Goal: Task Accomplishment & Management: Complete application form

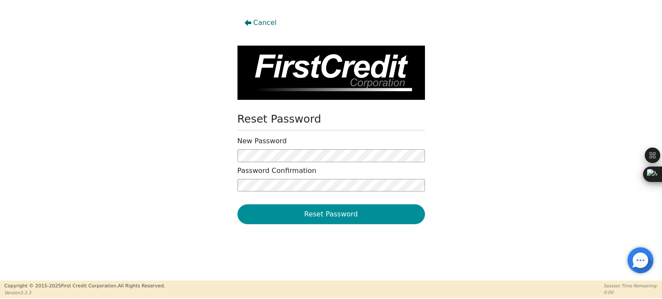
click at [330, 218] on button "Reset Password" at bounding box center [330, 215] width 187 height 20
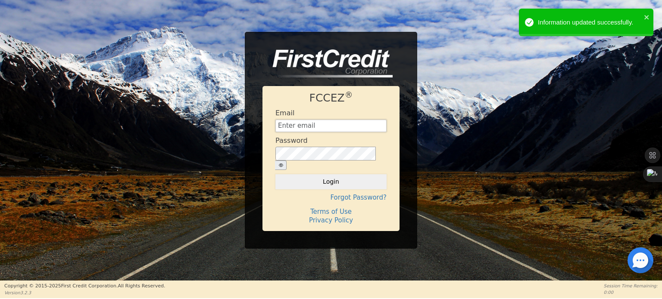
type input "[PERSON_NAME][EMAIL_ADDRESS][DOMAIN_NAME]"
click at [339, 184] on button "Login" at bounding box center [330, 181] width 111 height 15
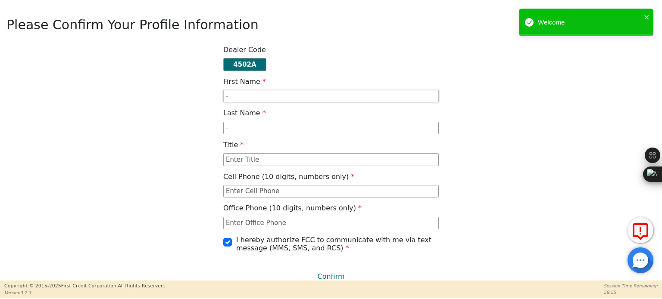
click at [364, 93] on input "-" at bounding box center [330, 96] width 215 height 13
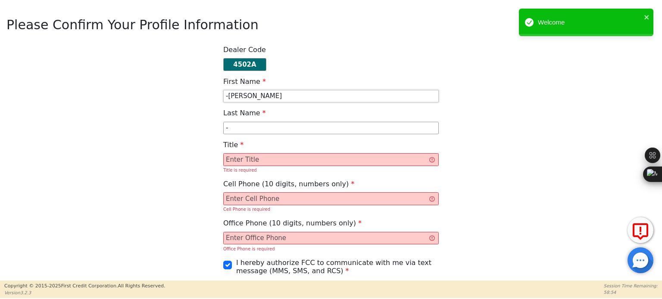
type input "-[PERSON_NAME]"
type input "[PERSON_NAME]"
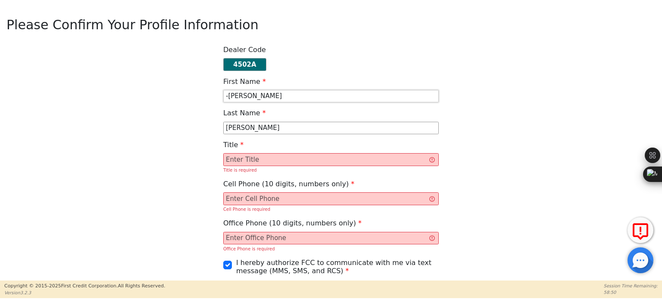
click at [229, 94] on input "-[PERSON_NAME]" at bounding box center [330, 96] width 215 height 13
type input "[PERSON_NAME]"
click at [402, 162] on input "text" at bounding box center [330, 159] width 215 height 13
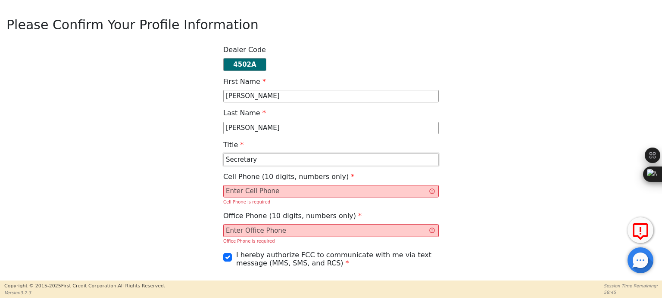
type input "Secretary"
type input "2"
click at [377, 188] on input "9729964608" at bounding box center [330, 191] width 215 height 13
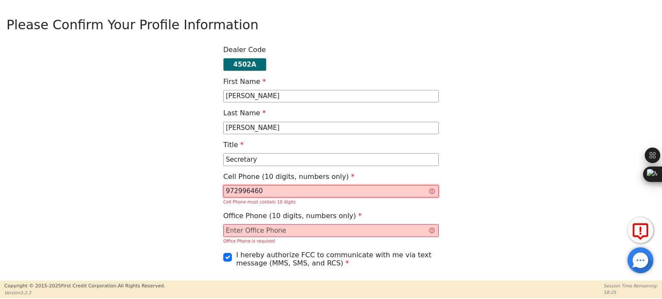
type input "9729964608"
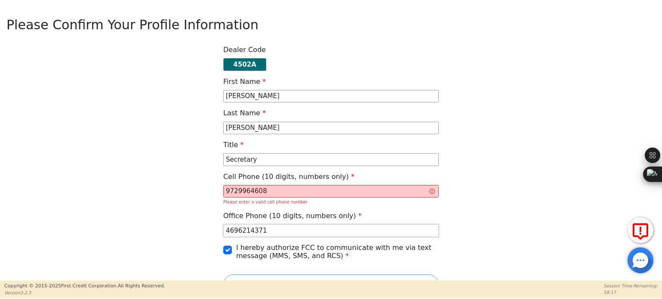
type input "4696214371"
click at [385, 195] on input "9729964608" at bounding box center [330, 191] width 215 height 13
type input "2147252372"
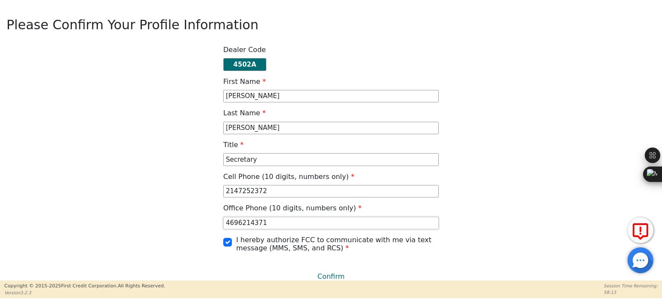
scroll to position [6, 0]
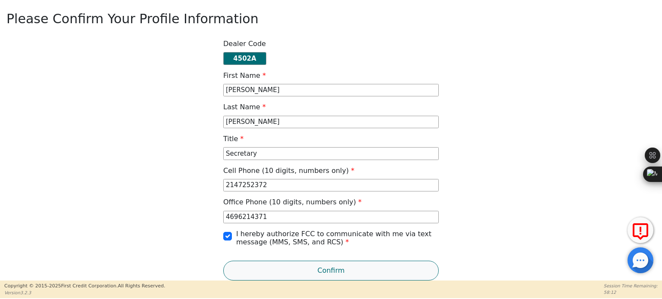
click at [329, 274] on button "Confirm" at bounding box center [330, 271] width 215 height 20
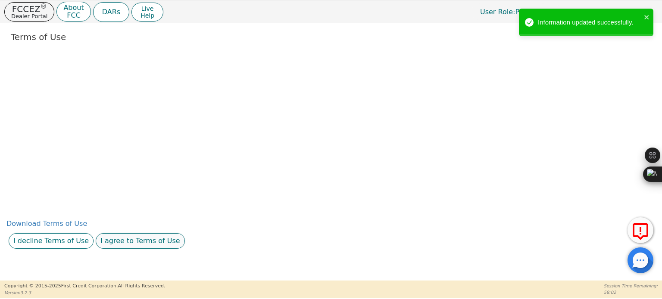
click at [104, 247] on button "I agree to Terms of Use" at bounding box center [140, 242] width 89 height 16
click at [123, 242] on button "I agree to this privacy policy" at bounding box center [167, 242] width 107 height 16
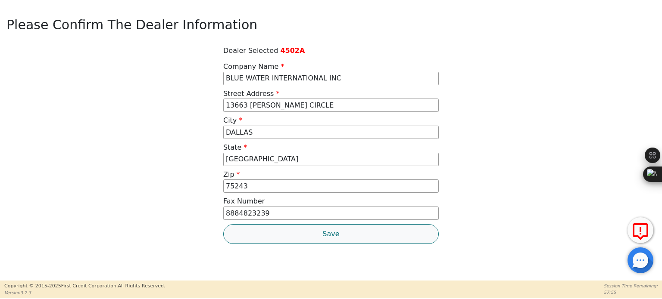
click at [330, 234] on button "Save" at bounding box center [330, 234] width 215 height 20
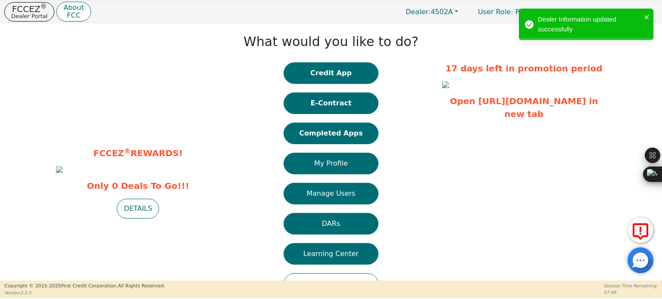
scroll to position [36, 0]
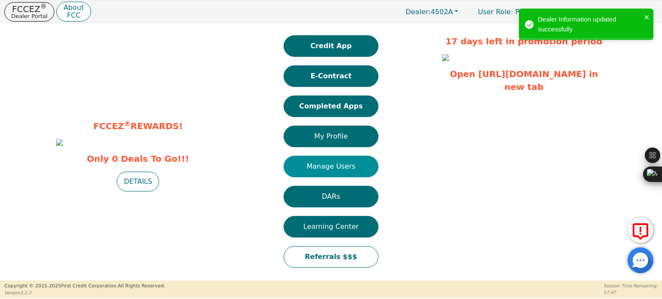
click at [345, 165] on button "Manage Users" at bounding box center [330, 167] width 95 height 22
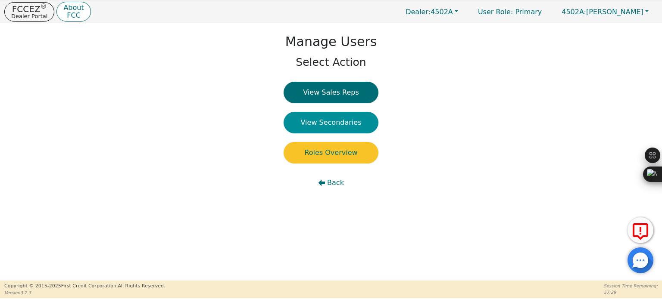
click at [331, 125] on button "View Secondaries" at bounding box center [330, 123] width 95 height 22
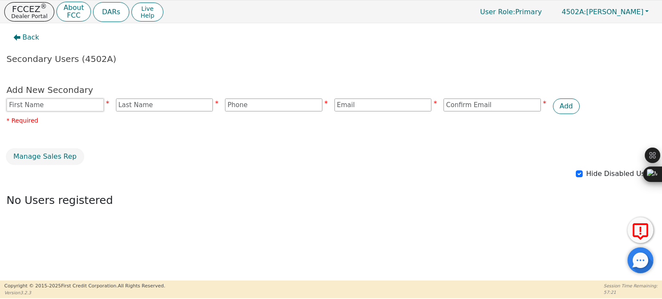
click at [87, 103] on input "text" at bounding box center [54, 105] width 97 height 13
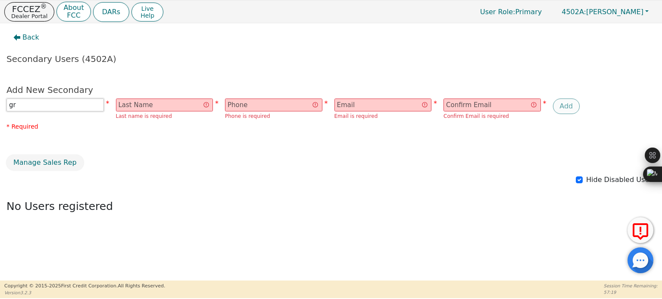
type input "g"
type input "[PERSON_NAME]"
type input "Vaylon"
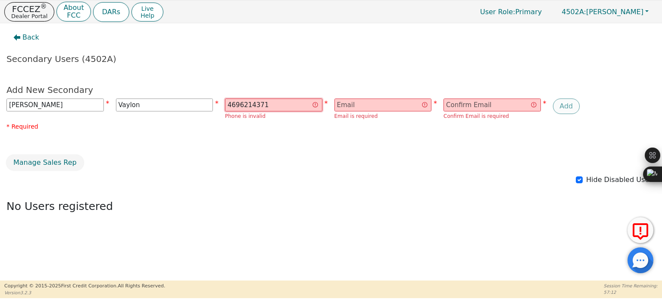
type input "4696214371"
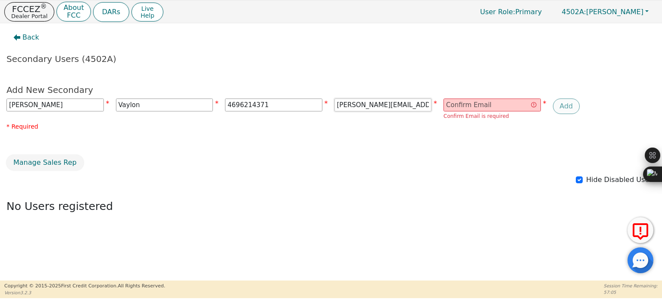
type input "[PERSON_NAME][EMAIL_ADDRESS][DOMAIN_NAME]"
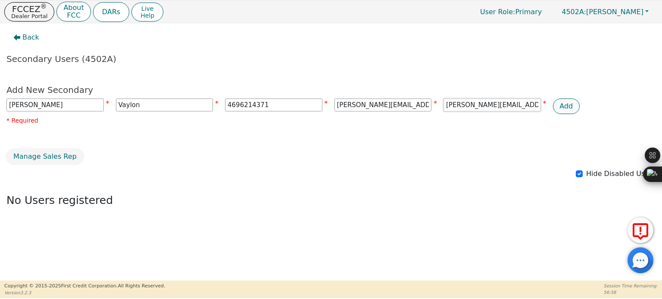
type input "[PERSON_NAME][EMAIL_ADDRESS][DOMAIN_NAME]"
click at [570, 102] on button "Add" at bounding box center [566, 107] width 27 height 16
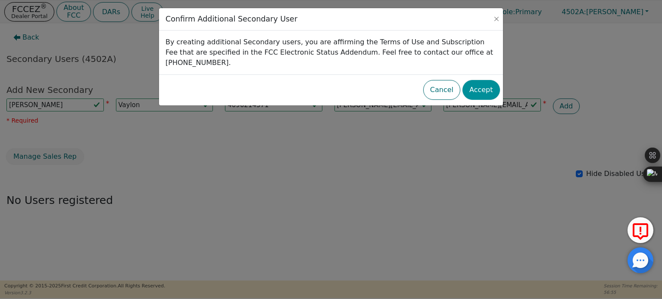
click at [477, 80] on button "Accept" at bounding box center [480, 90] width 37 height 20
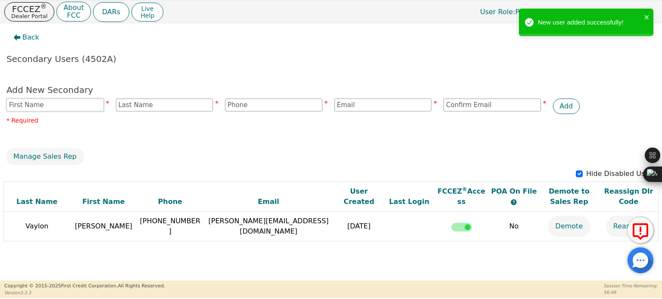
click at [74, 105] on input "text" at bounding box center [54, 105] width 97 height 13
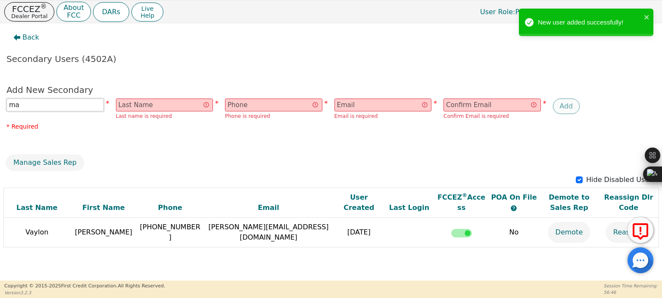
type input "m"
type input "[PERSON_NAME]"
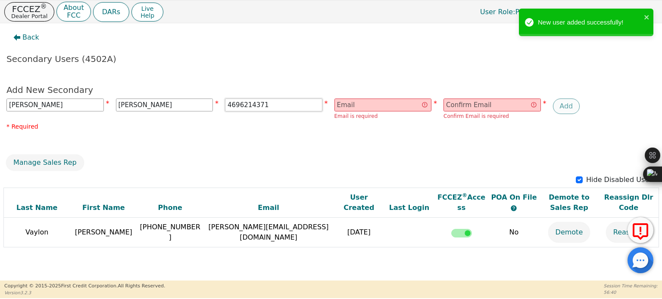
type input "4696214371"
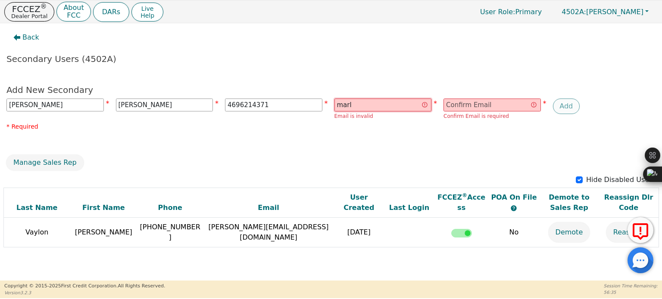
type input "[PERSON_NAME][EMAIL_ADDRESS][DOMAIN_NAME]"
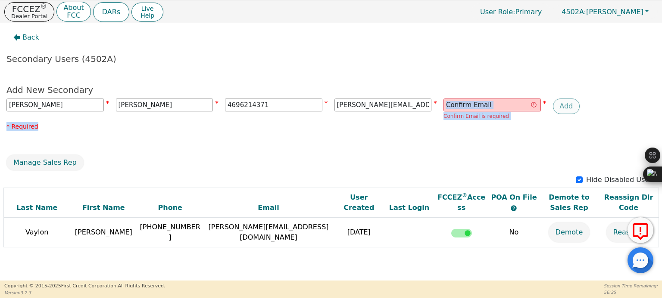
drag, startPoint x: 411, startPoint y: 126, endPoint x: 477, endPoint y: 102, distance: 70.7
click at [477, 102] on div "Add New Secondary [PERSON_NAME] 4696214371 [PERSON_NAME][EMAIL_ADDRESS][DOMAIN_…" at bounding box center [330, 110] width 649 height 52
click at [477, 102] on input "email" at bounding box center [491, 105] width 97 height 13
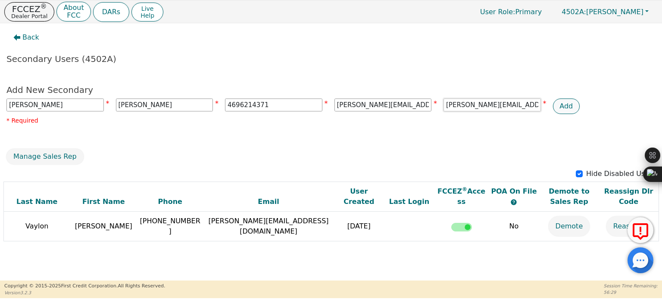
type input "[PERSON_NAME][EMAIL_ADDRESS][DOMAIN_NAME]"
click at [573, 99] on button "Add" at bounding box center [566, 107] width 27 height 16
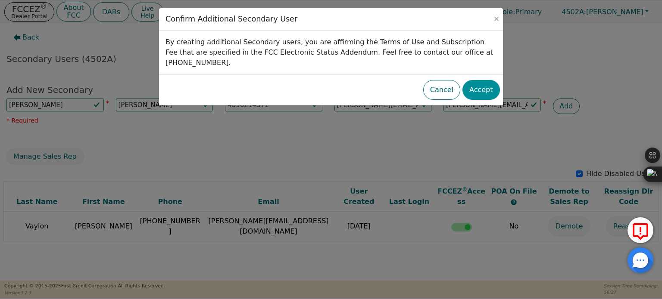
click at [487, 81] on button "Accept" at bounding box center [480, 90] width 37 height 20
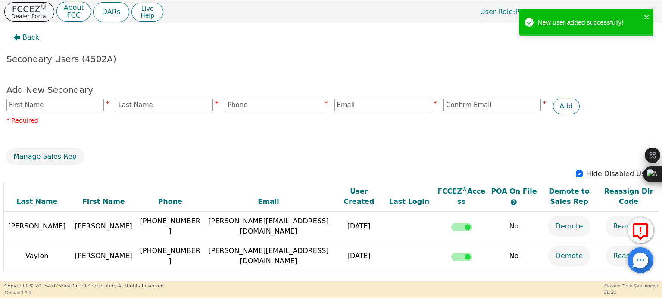
click at [48, 15] on button "FCCEZ ® Dealer Portal" at bounding box center [29, 11] width 50 height 19
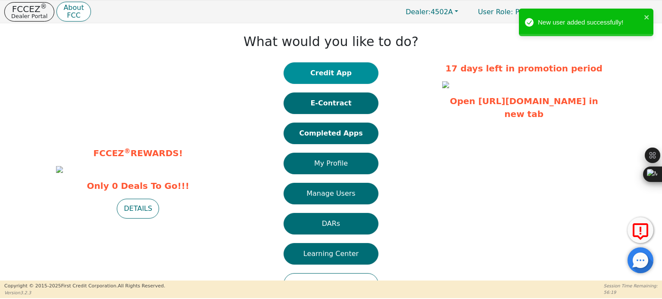
click at [330, 74] on button "Credit App" at bounding box center [330, 73] width 95 height 22
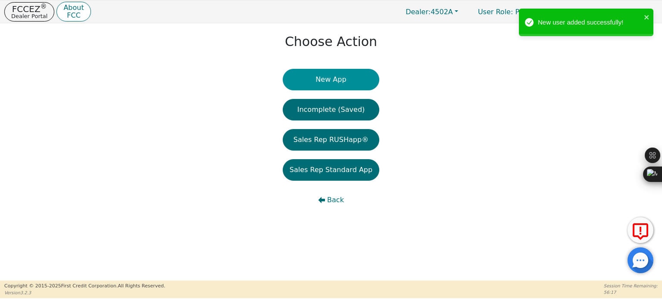
click at [357, 77] on button "New App" at bounding box center [331, 80] width 97 height 22
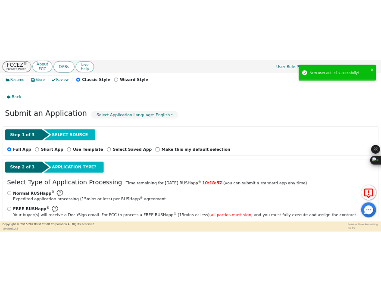
scroll to position [53, 0]
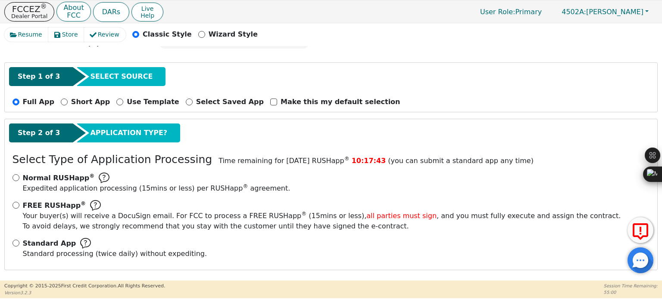
click at [90, 207] on img at bounding box center [95, 205] width 11 height 11
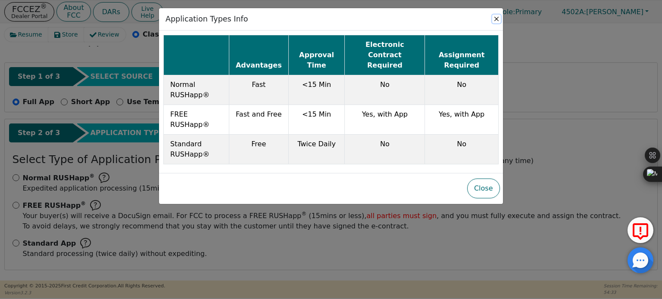
click at [498, 16] on button "Close" at bounding box center [496, 19] width 9 height 9
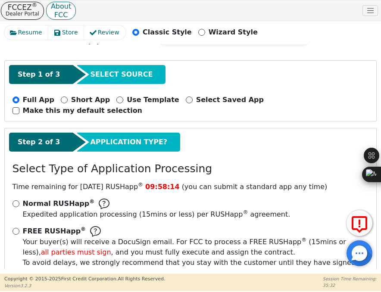
click at [224, 80] on div "Step 1 of 3 SELECT SOURCE" at bounding box center [190, 74] width 363 height 19
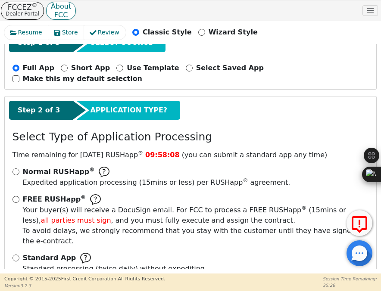
click at [18, 253] on div "Standard App Standard processing (twice daily) without expediting." at bounding box center [190, 263] width 356 height 21
click at [16, 255] on input "Standard App Standard processing (twice daily) without expediting." at bounding box center [15, 258] width 7 height 7
radio input "true"
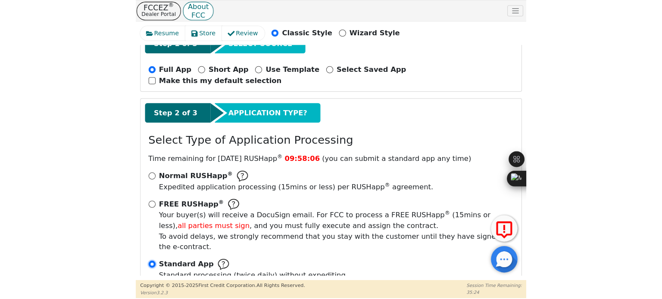
scroll to position [162, 0]
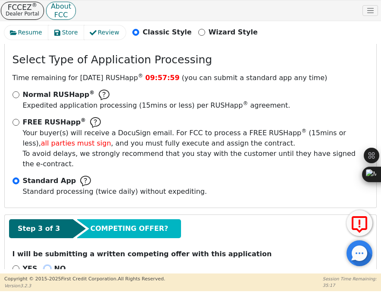
click at [44, 265] on input "NO" at bounding box center [47, 268] width 7 height 7
radio input "true"
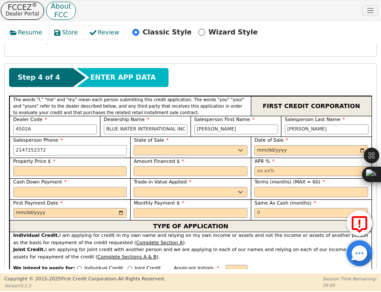
scroll to position [410, 0]
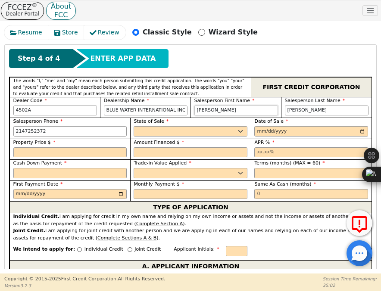
click at [255, 106] on input "[PERSON_NAME]" at bounding box center [236, 111] width 84 height 10
type input "j"
type input "JULIO"
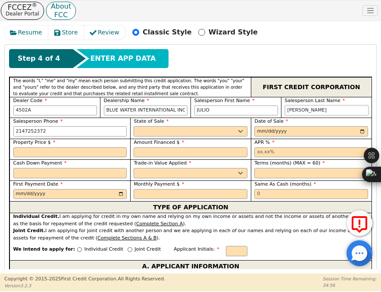
type input "[PERSON_NAME]"
type input "[PHONE_NUMBER]"
select select "[GEOGRAPHIC_DATA]"
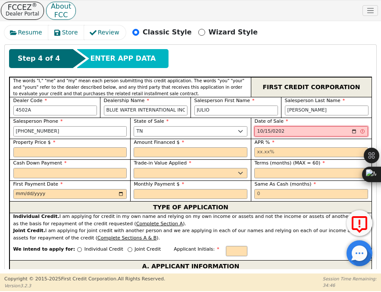
type input "[DATE]"
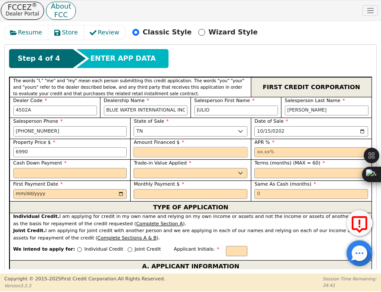
type input "6990.00"
click at [50, 140] on span "Property Price $" at bounding box center [34, 143] width 42 height 6
click at [40, 147] on input "6990.00" at bounding box center [70, 152] width 114 height 10
type input "6990.00"
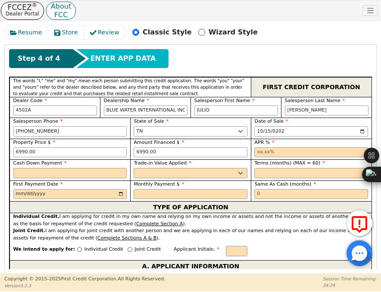
click at [271, 139] on label "APR %" at bounding box center [311, 142] width 114 height 7
click at [264, 147] on input "text" at bounding box center [311, 152] width 114 height 10
type input "12.90"
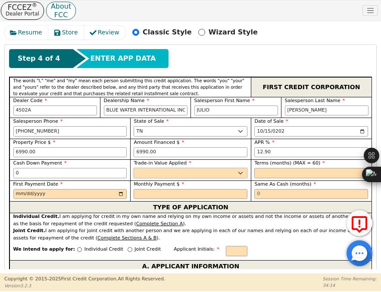
type input "0.00"
click at [236, 168] on select "Yes No" at bounding box center [191, 173] width 114 height 10
select select "n"
click at [134, 168] on select "Yes No" at bounding box center [191, 173] width 114 height 10
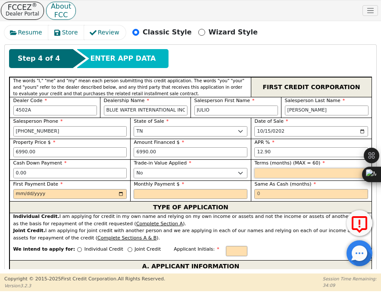
click at [274, 168] on input "text" at bounding box center [311, 173] width 114 height 10
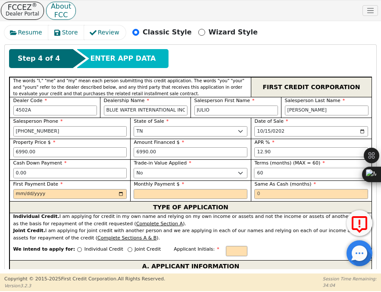
type input "60"
click at [121, 189] on input "date" at bounding box center [70, 194] width 114 height 10
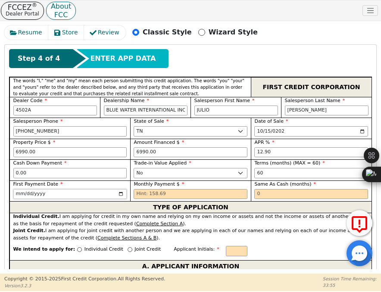
type input "[DATE]"
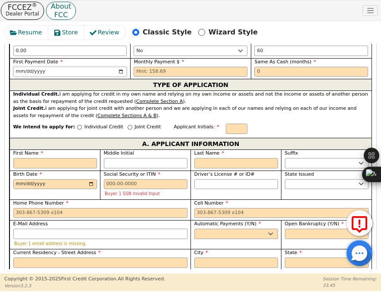
scroll to position [534, 0]
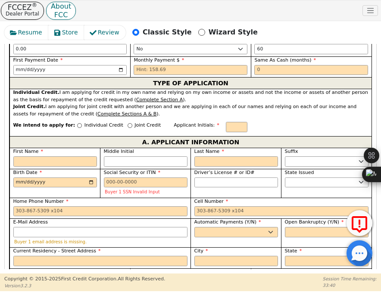
click at [77, 122] on div "Individual Credit" at bounding box center [100, 128] width 46 height 12
click at [77, 123] on input "Individual Credit" at bounding box center [79, 125] width 5 height 5
radio input "true"
click at [64, 156] on input "First Name" at bounding box center [55, 161] width 84 height 10
type input "M"
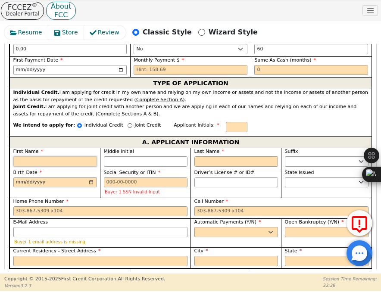
type input "M"
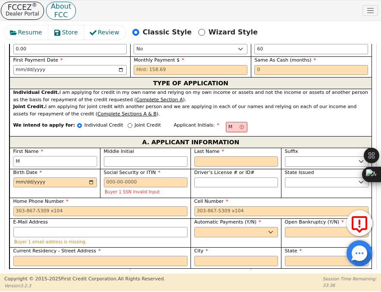
type input "MA"
type input "MAR"
type input "MARI"
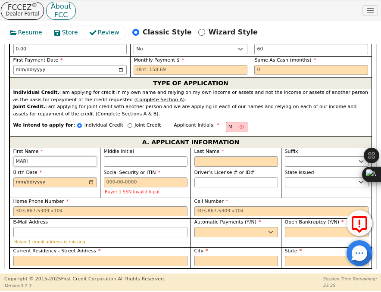
type input "MARI"
type input "MARIB"
type input "MARIBE"
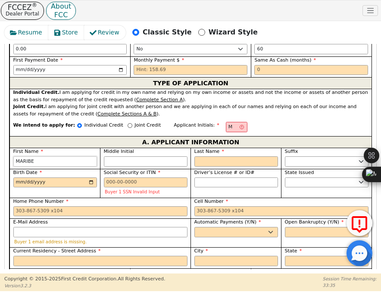
type input "[PERSON_NAME]"
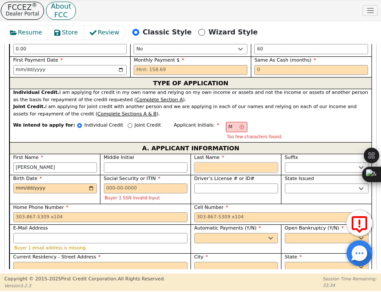
type input "MM"
type input "M"
type input "[PERSON_NAME]"
type input "MO"
type input "[PERSON_NAME]"
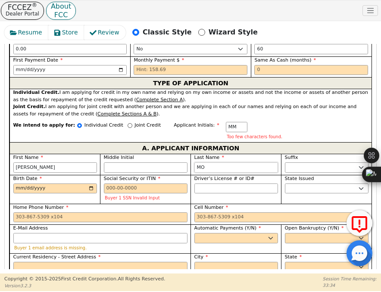
type input "MOL"
type input "[PERSON_NAME]"
type input "MOLI"
type input "[PERSON_NAME]"
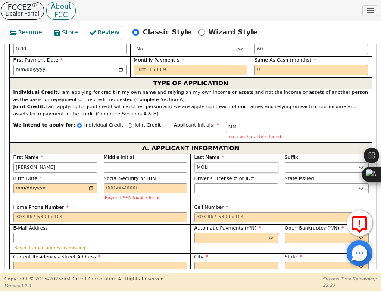
type input "[PERSON_NAME]"
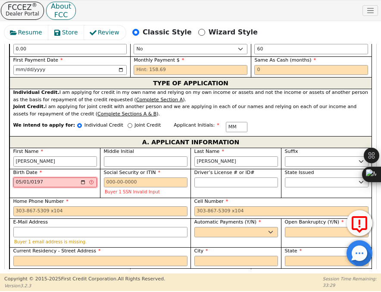
type input "[DATE]"
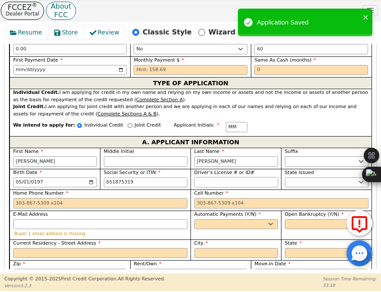
type input "***-**-5319"
click at [208, 178] on input "Driver’s License # or ID#" at bounding box center [236, 183] width 84 height 10
type input "********"
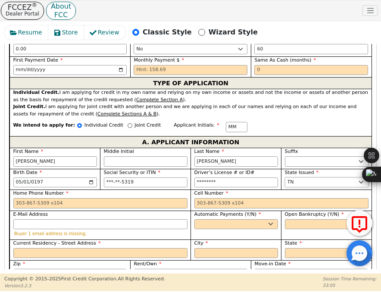
select select "[GEOGRAPHIC_DATA]"
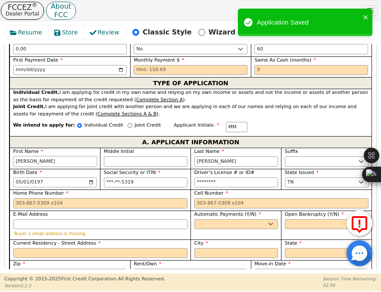
click at [81, 156] on input "[PERSON_NAME]" at bounding box center [55, 161] width 84 height 10
click at [62, 198] on input "Home Phone Number" at bounding box center [100, 203] width 174 height 10
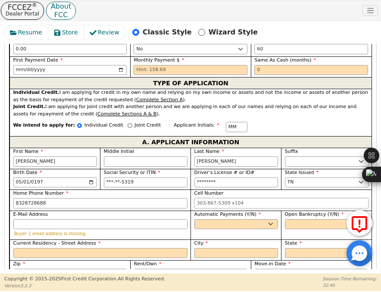
type input "[PHONE_NUMBER]"
click at [157, 240] on label "Current Residency - Street Address" at bounding box center [100, 243] width 174 height 7
click at [157, 248] on input "Current Residency - Street Address" at bounding box center [100, 253] width 174 height 10
click at [92, 248] on input "Current Residency - Street Address" at bounding box center [100, 253] width 174 height 10
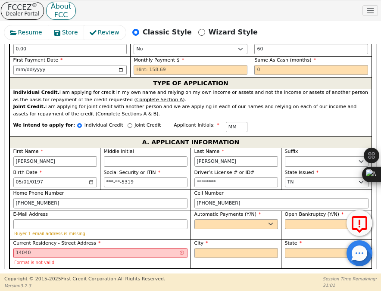
type input "14040"
click at [132, 156] on input "Middle Initial" at bounding box center [146, 161] width 84 height 10
type input "MCM"
type input "C"
type input "[PERSON_NAME]"
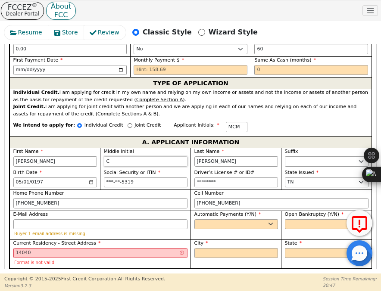
type input "CH"
type input "[PERSON_NAME] [PERSON_NAME]"
type input "CHI"
type input "[PERSON_NAME] [PERSON_NAME]"
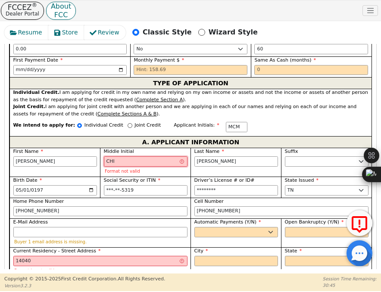
type input "CHIQ"
type input "[PERSON_NAME] CHIQ [PERSON_NAME]"
type input "CHIQU"
type input "[PERSON_NAME] CHIQU [PERSON_NAME]"
type input "CHIQUI"
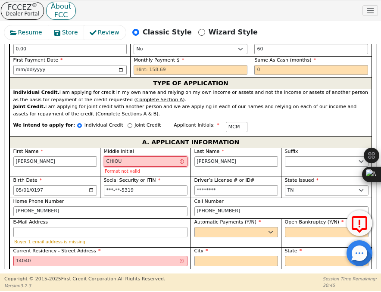
type input "[PERSON_NAME] [PERSON_NAME]"
type input "CHIQUIN"
type input "[PERSON_NAME]"
type input "CHIQUINQ"
type input "[PERSON_NAME] CHIQUINQ [PERSON_NAME]"
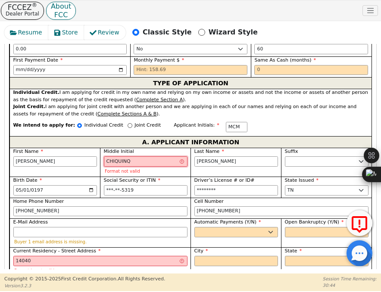
type input "CHIQUINQU"
type input "[PERSON_NAME] CHIQUINQU [PERSON_NAME]"
type input "CHIQUINQUI"
type input "[PERSON_NAME]"
type input "CHIQUINQUIR"
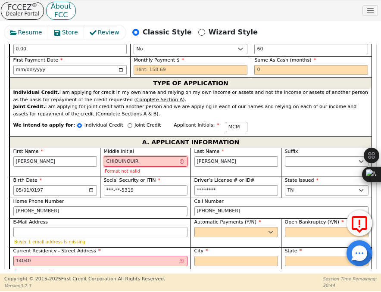
type input "[PERSON_NAME] CHIQUINQUIR [PERSON_NAME]"
type input "CHIQUINQUIRA"
type input "[PERSON_NAME] [PERSON_NAME]"
type input "CHIQUINQUIRA"
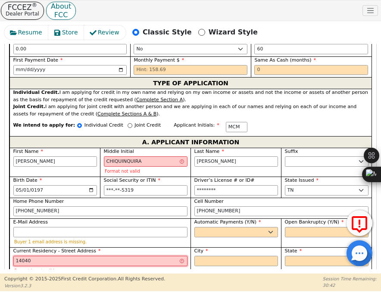
click at [97, 256] on input "14040" at bounding box center [100, 261] width 174 height 10
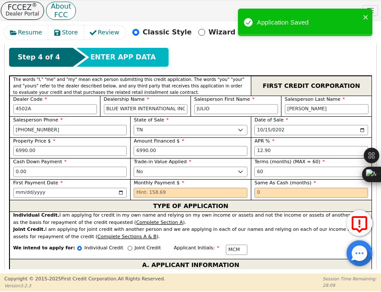
scroll to position [410, 0]
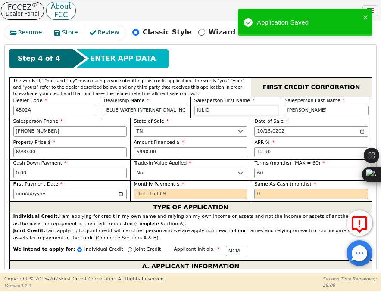
click at [230, 106] on input "JULIO" at bounding box center [236, 111] width 84 height 10
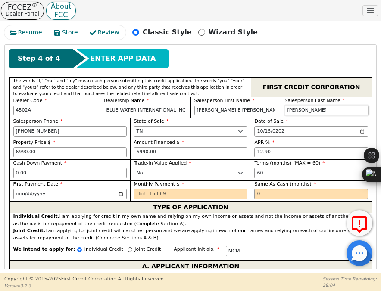
type input "[PERSON_NAME] E [PERSON_NAME]"
type input "[PERSON_NAME]"
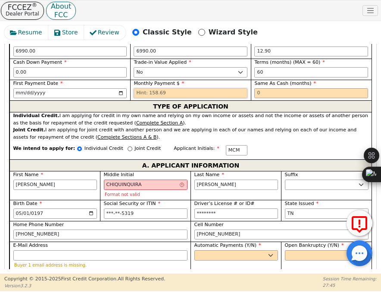
scroll to position [514, 0]
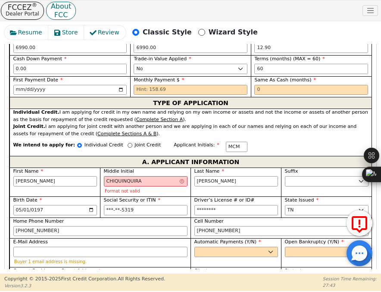
drag, startPoint x: 69, startPoint y: 163, endPoint x: 70, endPoint y: 155, distance: 8.7
click at [70, 168] on div "First Name [PERSON_NAME]" at bounding box center [54, 182] width 90 height 29
click at [70, 176] on input "[PERSON_NAME]" at bounding box center [55, 181] width 84 height 10
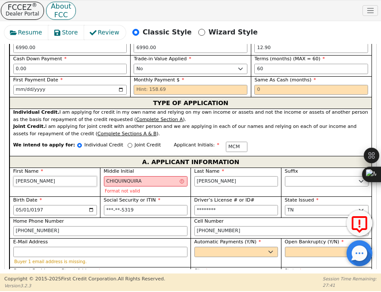
type input "PCM"
type input "P"
type input "P CHIQUINQUIRA [PERSON_NAME]"
type input "PA"
type input "PA [PERSON_NAME]"
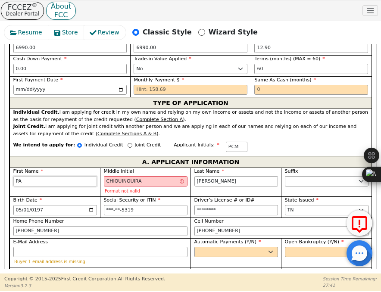
type input "PAB"
type input "PAB [PERSON_NAME]"
type input "PABL"
type input "PABL CHIQUINQUIRA [PERSON_NAME]"
type input "[PERSON_NAME]"
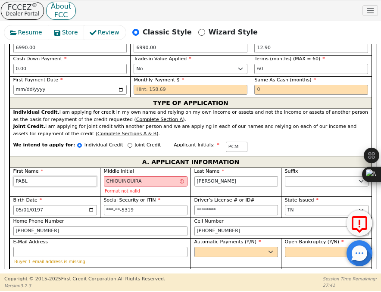
type input "[PERSON_NAME] [PERSON_NAME]"
type input "[PERSON_NAME]"
type input "POM"
type input "O"
type input "[PERSON_NAME]"
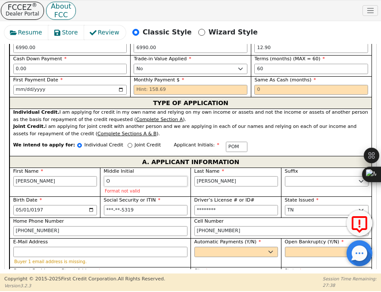
type input "OR"
type input "[PERSON_NAME] OR [PERSON_NAME]"
type input "ORT"
type input "[PERSON_NAME] [PERSON_NAME]"
type input "ORTE"
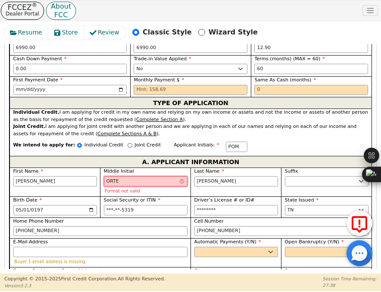
type input "[PERSON_NAME] [PERSON_NAME]"
type input "ORTEG"
type input "[PERSON_NAME]"
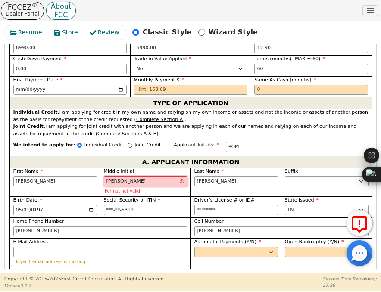
type input "[PERSON_NAME]"
type input "PM"
type input "[PERSON_NAME]"
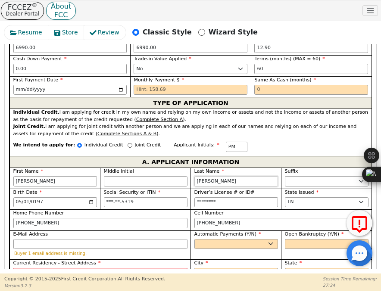
type input "PO"
type input "O"
type input "[PERSON_NAME]"
type input "OR"
type input "[PERSON_NAME] OR"
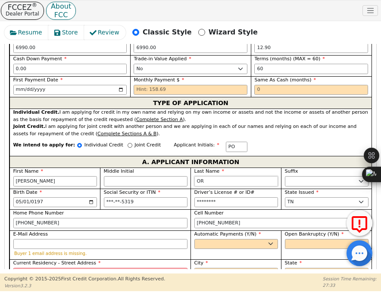
type input "ORT"
type input "[PERSON_NAME]"
type input "ORTE"
type input "[PERSON_NAME]"
type input "ORTEG"
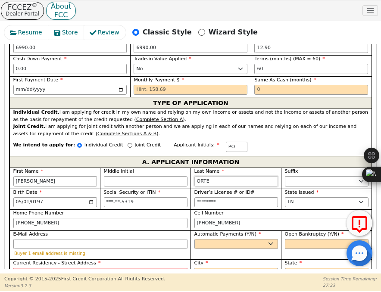
type input "[PERSON_NAME]"
type input "[DATE]"
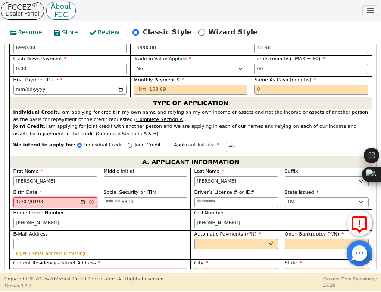
type input "[DATE]"
click at [79, 197] on input "[DATE]" at bounding box center [55, 202] width 84 height 10
type input "[DATE]"
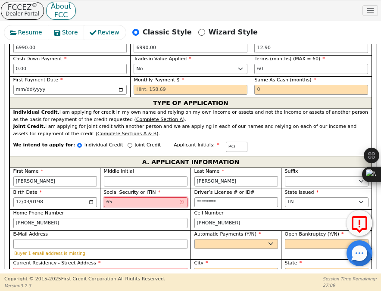
type input "6"
type input "***-**-9843"
type input "4"
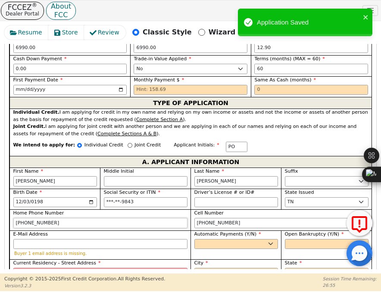
click at [54, 218] on input "[PHONE_NUMBER]" at bounding box center [100, 223] width 174 height 10
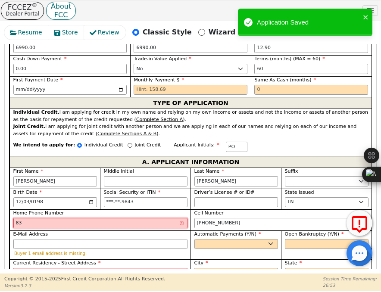
type input "8"
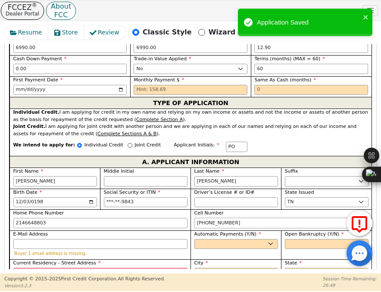
type input "[PHONE_NUMBER]"
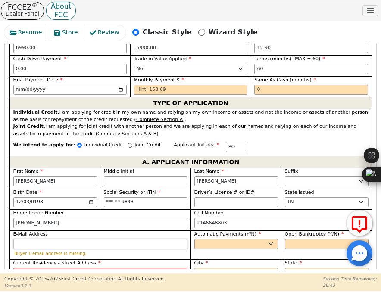
type input "[PHONE_NUMBER]"
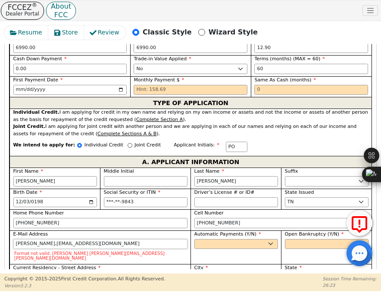
type input "[PERSON_NAME],[EMAIL_ADDRESS][DOMAIN_NAME]"
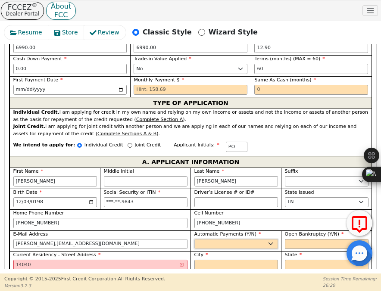
click at [274, 239] on select "Yes No" at bounding box center [236, 244] width 84 height 10
select select "y"
click at [194, 239] on select "Yes No" at bounding box center [236, 244] width 84 height 10
type input "[PERSON_NAME]"
click at [296, 239] on select "Yes No" at bounding box center [327, 244] width 84 height 10
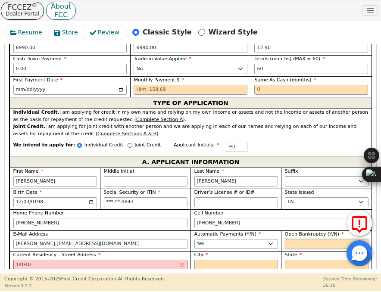
select select "n"
click at [285, 239] on select "Yes No" at bounding box center [327, 244] width 84 height 10
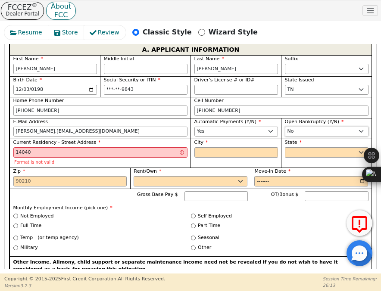
scroll to position [632, 0]
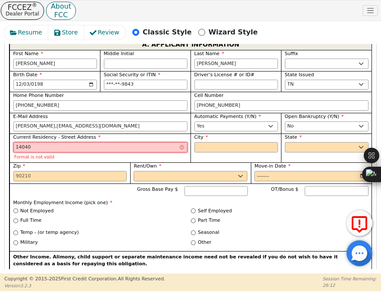
click at [146, 142] on input "14040" at bounding box center [100, 147] width 174 height 10
type input "1"
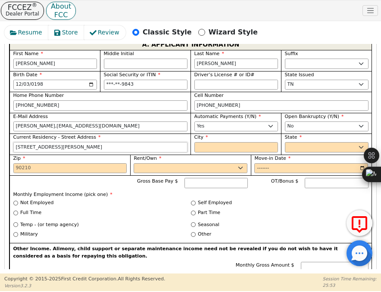
type input "[STREET_ADDRESS][PERSON_NAME]"
type input "[GEOGRAPHIC_DATA]"
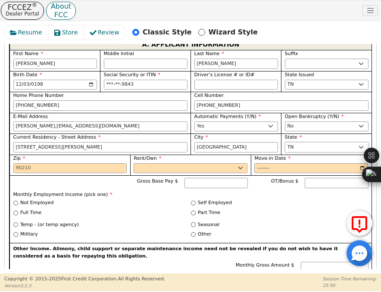
select select "[GEOGRAPHIC_DATA]"
type input "76119"
select select "Own"
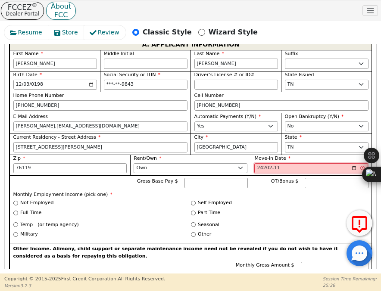
type input "242023-11"
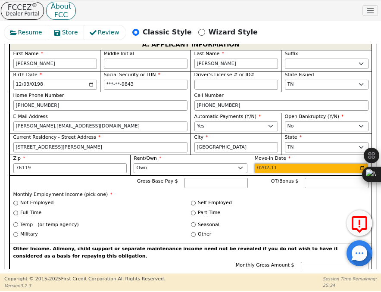
type input "2023-11"
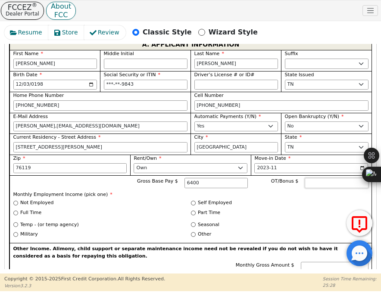
type input "6400.00"
type input "0.00"
click at [17, 211] on input "Full Time" at bounding box center [15, 213] width 5 height 5
radio input "true"
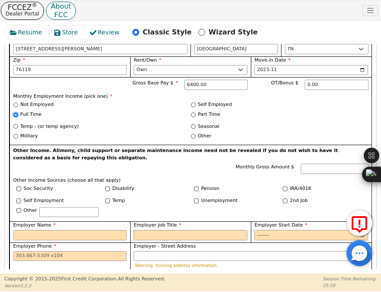
scroll to position [739, 0]
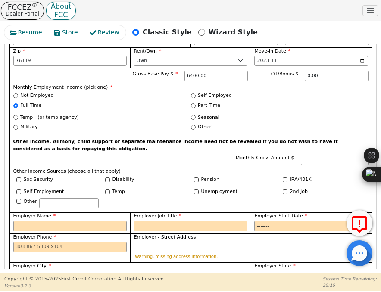
click at [131, 188] on div "Self Employment [DEMOGRAPHIC_DATA] Unemployment 2nd Job Other" at bounding box center [190, 199] width 355 height 22
click at [321, 155] on input "Monthly Gross Amount $" at bounding box center [335, 160] width 68 height 10
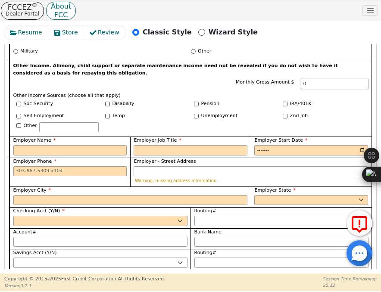
scroll to position [816, 0]
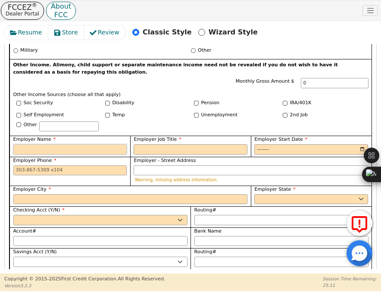
type input "0.00"
click at [112, 144] on input "Employer Name" at bounding box center [70, 149] width 114 height 10
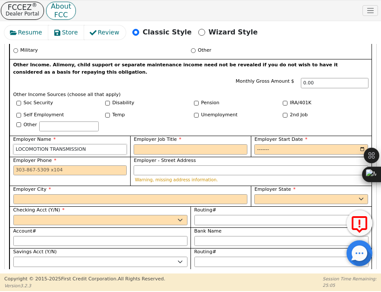
type input "LOCOMOTION TRANSMISSION"
type input "N"
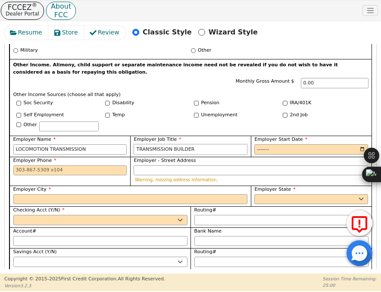
type input "TRANSMISSION BUILDER"
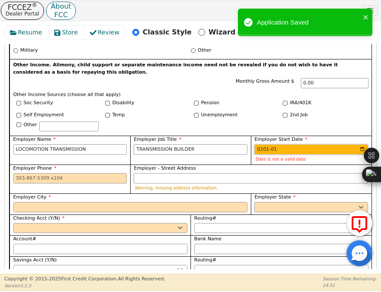
type input "2012-01"
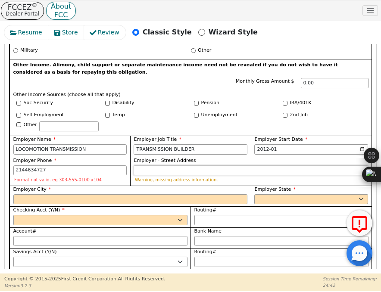
type input "[PHONE_NUMBER]"
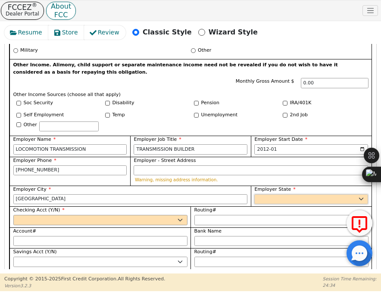
type input "[GEOGRAPHIC_DATA]"
select select "[GEOGRAPHIC_DATA]"
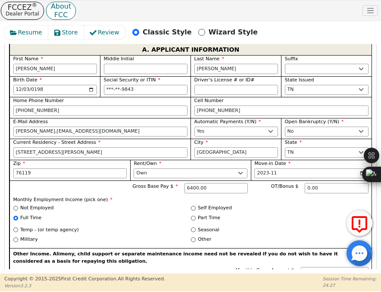
scroll to position [619, 0]
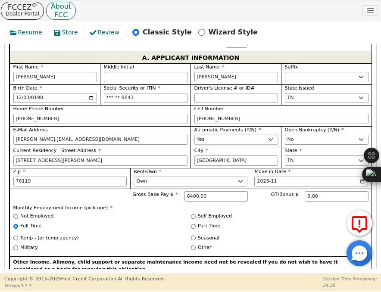
click at [231, 135] on select "Yes No" at bounding box center [236, 140] width 84 height 10
select select "n"
click at [194, 135] on select "Yes No" at bounding box center [236, 140] width 84 height 10
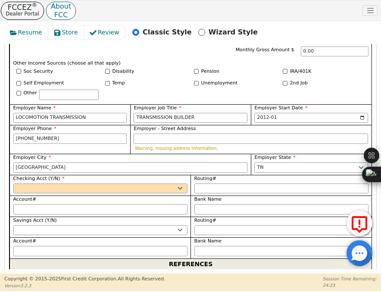
scroll to position [861, 0]
click at [181, 183] on select "Yes No" at bounding box center [100, 188] width 174 height 10
select select "n"
click at [13, 183] on select "Yes No" at bounding box center [100, 188] width 174 height 10
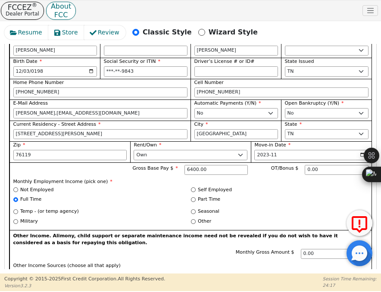
scroll to position [657, 0]
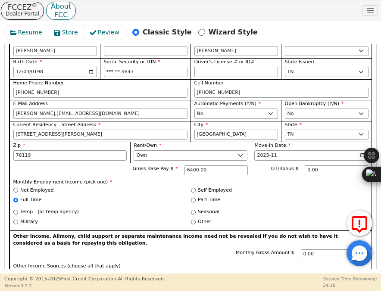
click at [262, 100] on div "Automatic Payments (Y/N) Yes No" at bounding box center [235, 110] width 90 height 21
click at [264, 109] on select "Yes No" at bounding box center [236, 114] width 84 height 10
select select "y"
click at [194, 109] on select "Yes No" at bounding box center [236, 114] width 84 height 10
type input "[PERSON_NAME]"
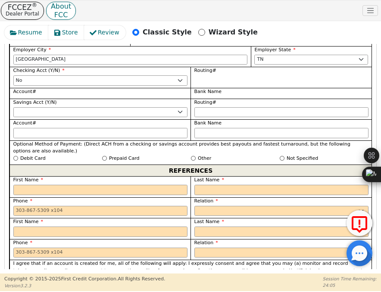
scroll to position [983, 0]
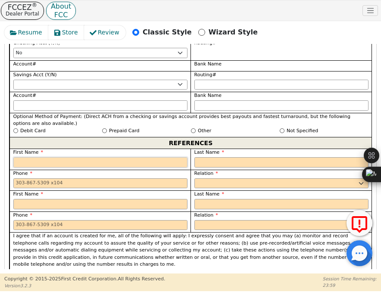
click at [115, 157] on input "text" at bounding box center [100, 162] width 174 height 10
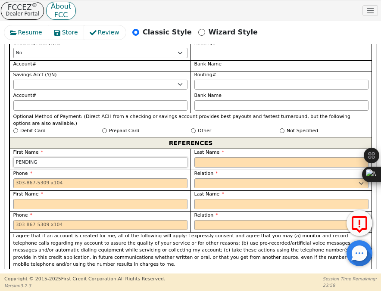
type input "PENDING"
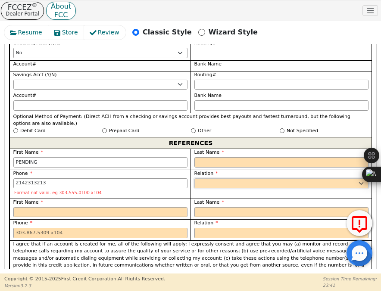
type input "[PHONE_NUMBER]"
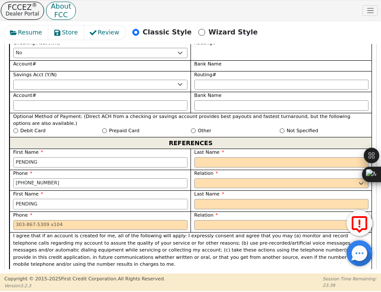
type input "PENDING"
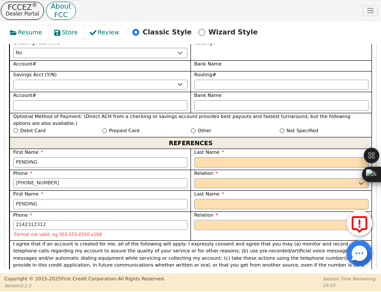
type input "[PHONE_NUMBER]"
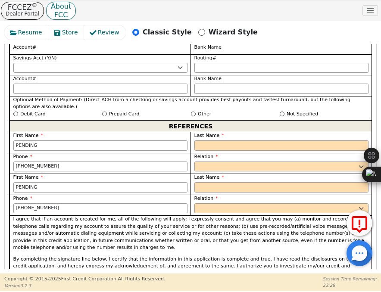
scroll to position [1000, 0]
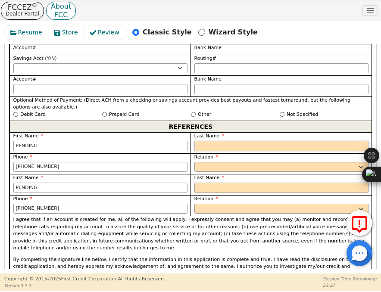
click at [221, 141] on input "text" at bounding box center [281, 146] width 174 height 10
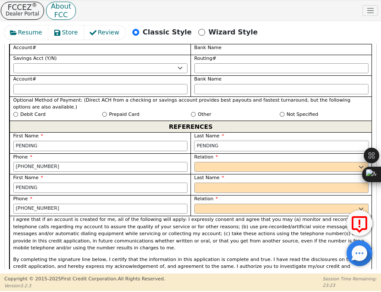
type input "PENDING"
click at [218, 162] on select "FATHER MOTHER SISTER BROTHER DAUGHTER SON CO-WORKER NEIGHBOR FRIEND COUSIN G-MO…" at bounding box center [281, 167] width 174 height 10
click at [209, 162] on select "FATHER MOTHER SISTER BROTHER DAUGHTER SON CO-WORKER NEIGHBOR FRIEND COUSIN G-MO…" at bounding box center [281, 167] width 174 height 10
select select "OTHER"
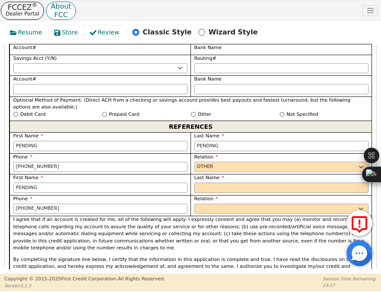
click at [194, 162] on select "FATHER MOTHER SISTER BROTHER DAUGHTER SON CO-WORKER NEIGHBOR FRIEND COUSIN G-MO…" at bounding box center [281, 167] width 174 height 10
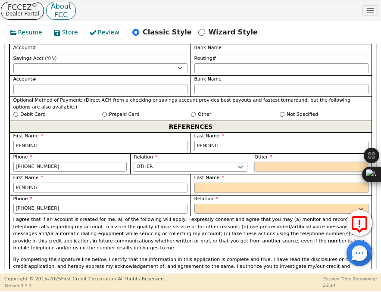
click at [265, 162] on input "text" at bounding box center [311, 167] width 114 height 10
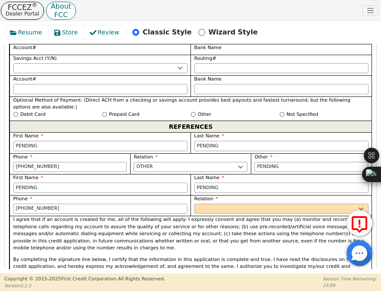
scroll to position [1127, 0]
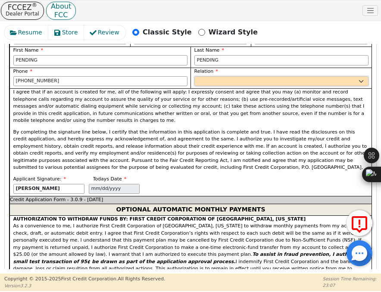
click at [236, 76] on select "FATHER MOTHER SISTER BROTHER DAUGHTER SON CO-WORKER NEIGHBOR FRIEND COUSIN G-MO…" at bounding box center [281, 81] width 174 height 10
click at [194, 76] on select "FATHER MOTHER SISTER BROTHER DAUGHTER SON CO-WORKER NEIGHBOR FRIEND COUSIN G-MO…" at bounding box center [281, 81] width 174 height 10
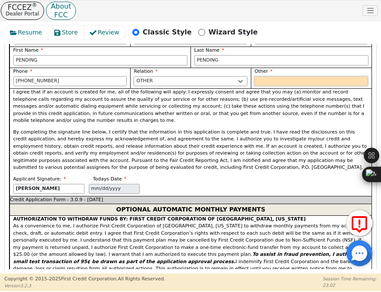
click at [270, 76] on input "text" at bounding box center [311, 81] width 114 height 10
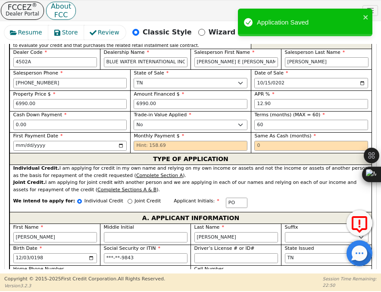
scroll to position [450, 0]
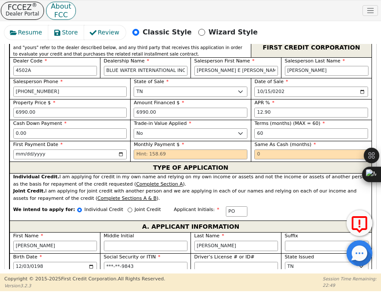
click at [128, 206] on div "Joint Credit" at bounding box center [144, 212] width 33 height 12
click at [128, 208] on input "Joint Credit" at bounding box center [130, 210] width 5 height 5
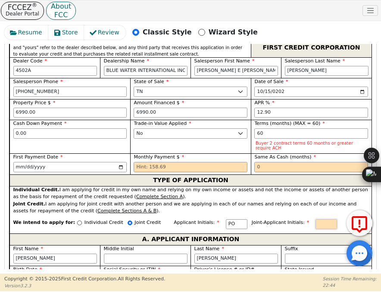
click at [315, 219] on input "text" at bounding box center [326, 224] width 22 height 10
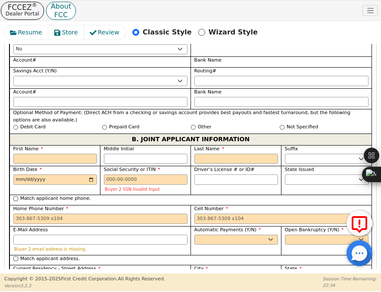
scroll to position [1001, 0]
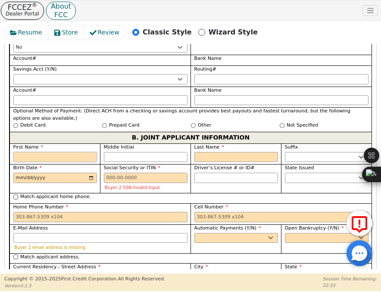
click at [86, 152] on input "First Name" at bounding box center [55, 157] width 84 height 10
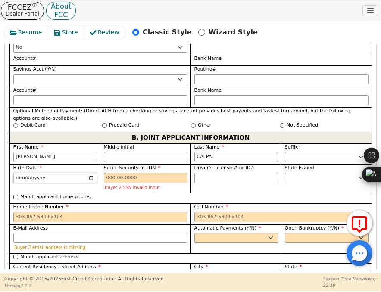
click at [48, 173] on input "[DATE]" at bounding box center [55, 178] width 84 height 10
click at [45, 173] on input "[DATE]" at bounding box center [55, 178] width 84 height 10
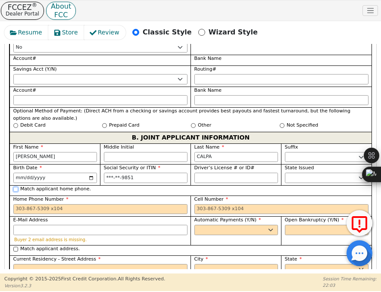
click at [16, 187] on input "Match applicant home phone." at bounding box center [15, 189] width 5 height 5
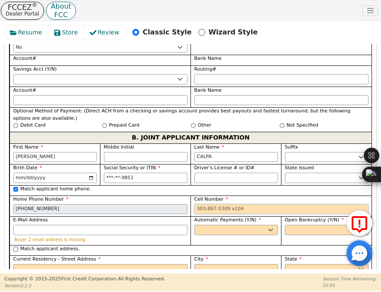
click at [219, 204] on input "Cell Number" at bounding box center [281, 209] width 174 height 10
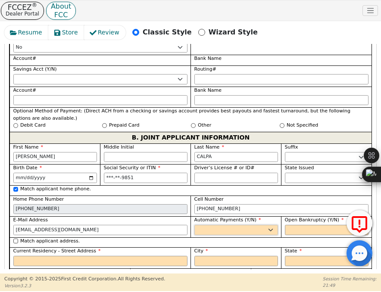
click at [267, 225] on select "Yes No" at bounding box center [236, 230] width 84 height 10
click at [194, 225] on select "Yes No" at bounding box center [236, 230] width 84 height 10
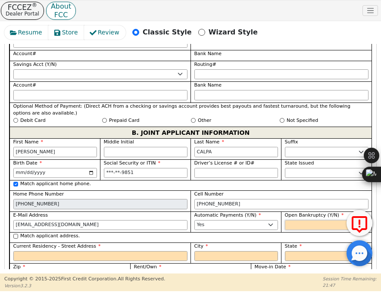
click at [297, 220] on select "Yes No" at bounding box center [327, 225] width 84 height 10
click at [285, 220] on select "Yes No" at bounding box center [327, 225] width 84 height 10
click at [17, 234] on input "Match applicant address." at bounding box center [15, 236] width 5 height 5
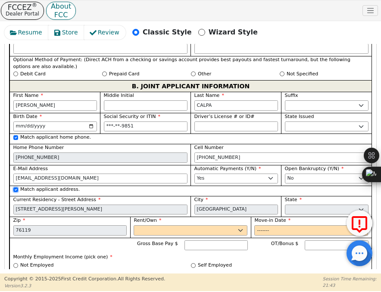
scroll to position [1082, 0]
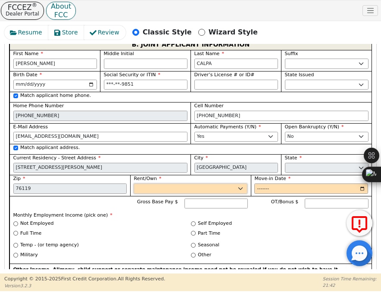
click at [172, 184] on select "Rent Own" at bounding box center [191, 189] width 114 height 10
click at [134, 184] on select "Rent Own" at bounding box center [191, 189] width 114 height 10
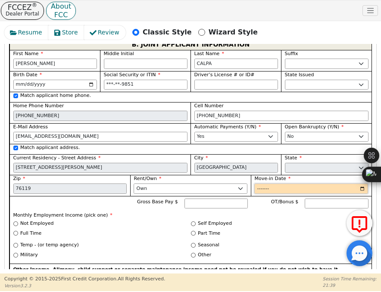
click at [260, 184] on input "Move-in Date" at bounding box center [311, 189] width 114 height 10
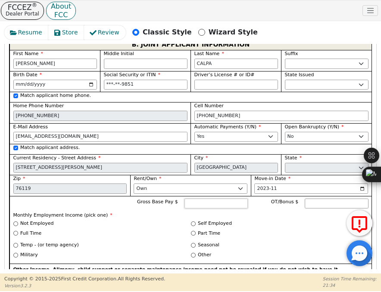
click at [219, 199] on input "Gross Base Pay $" at bounding box center [215, 204] width 63 height 10
click at [24, 220] on label "Not Employed" at bounding box center [36, 223] width 33 height 7
click at [18, 221] on input "Not Employed" at bounding box center [15, 223] width 5 height 5
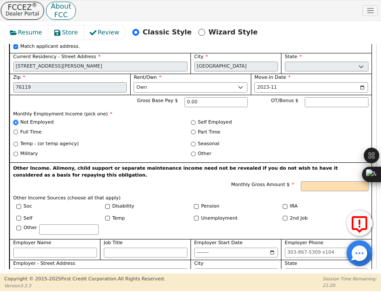
scroll to position [1183, 0]
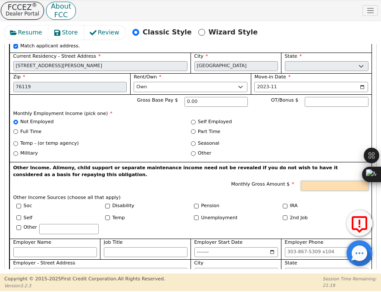
click at [327, 181] on input "Monthly Gross Amount $" at bounding box center [335, 186] width 68 height 10
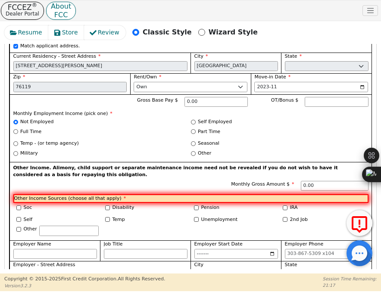
click at [316, 204] on div "IRA" at bounding box center [324, 208] width 82 height 8
click at [207, 165] on p "Other Income. Alimony, child support or separate maintenance income need not be…" at bounding box center [190, 172] width 355 height 14
click at [165, 194] on p "Other Income Sources (choose all that apply) *" at bounding box center [190, 198] width 355 height 9
click at [327, 181] on input "0.00" at bounding box center [335, 186] width 68 height 10
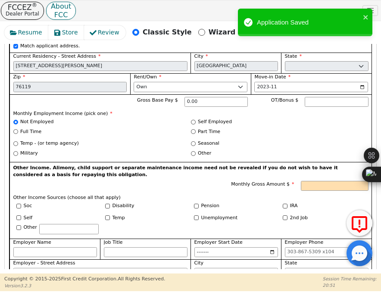
click at [280, 140] on div "Seasonal" at bounding box center [280, 143] width 178 height 7
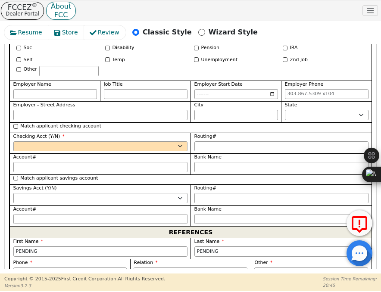
scroll to position [1344, 0]
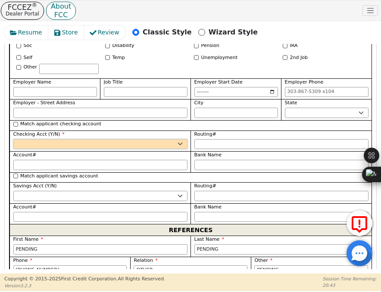
click at [186, 139] on select "Yes No" at bounding box center [100, 144] width 174 height 10
click at [13, 139] on select "Yes No" at bounding box center [100, 144] width 174 height 10
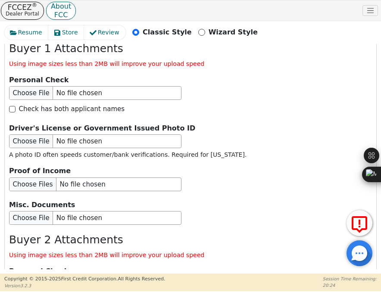
scroll to position [2028, 0]
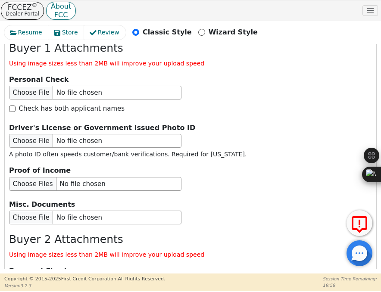
click at [194, 177] on div at bounding box center [190, 184] width 363 height 14
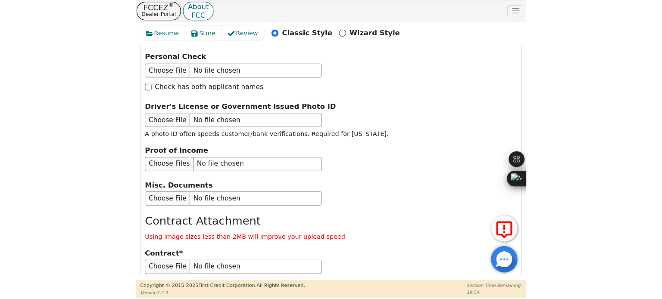
scroll to position [2260, 0]
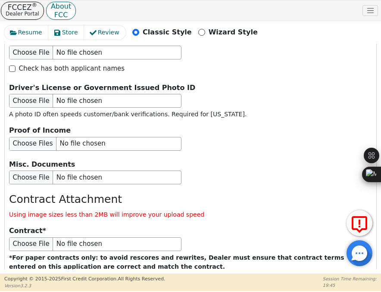
click at [167, 284] on button "Submit Application" at bounding box center [175, 294] width 108 height 20
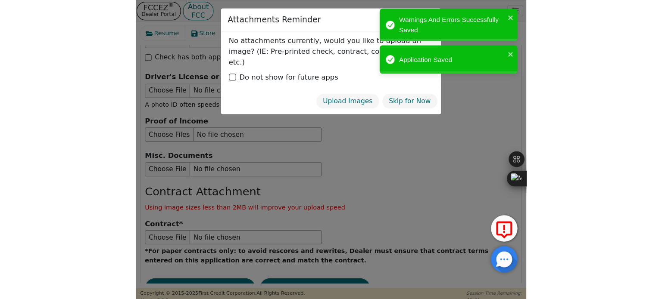
scroll to position [1573, 0]
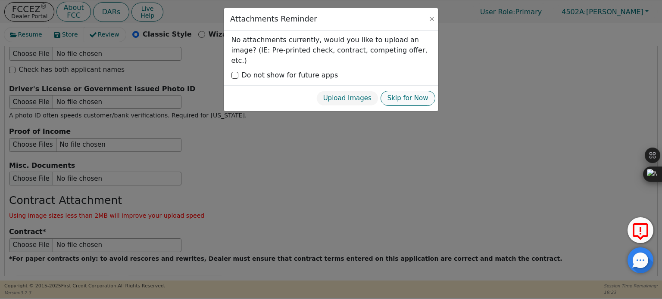
click at [410, 91] on button "Skip for Now" at bounding box center [407, 98] width 55 height 15
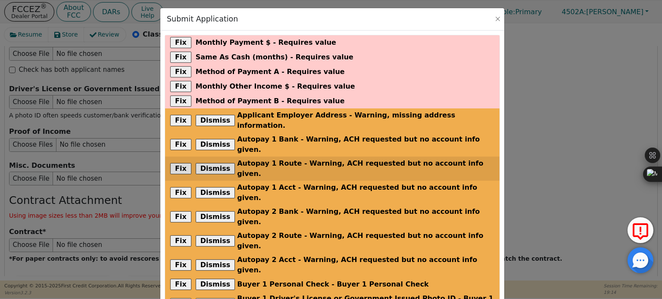
scroll to position [73, 0]
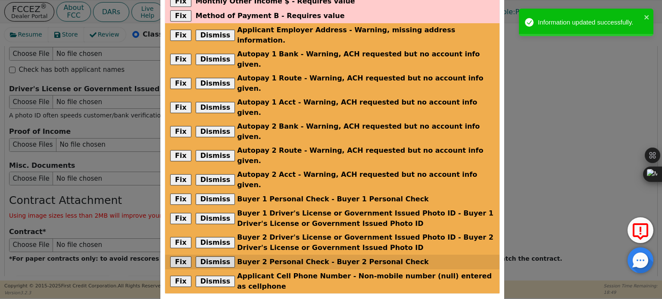
scroll to position [0, 0]
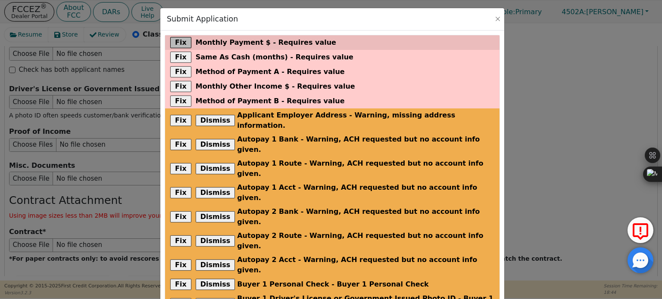
click at [178, 39] on button "Fix" at bounding box center [180, 42] width 21 height 11
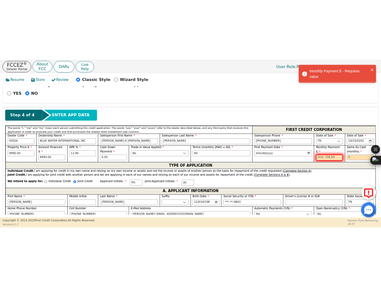
scroll to position [353, 0]
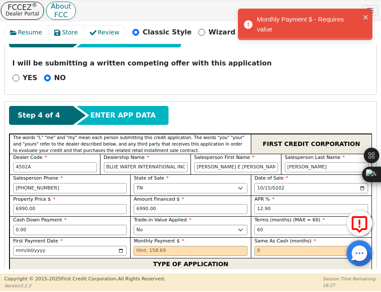
click at [285, 63] on div "Step 3 of 3 COMPETING OFFER? I will be submitting a written competing offer wit…" at bounding box center [190, 59] width 371 height 70
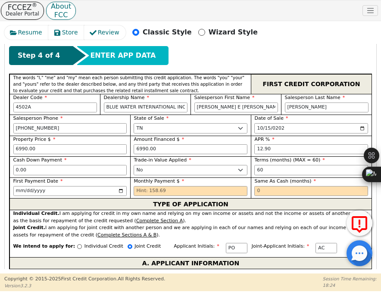
scroll to position [414, 0]
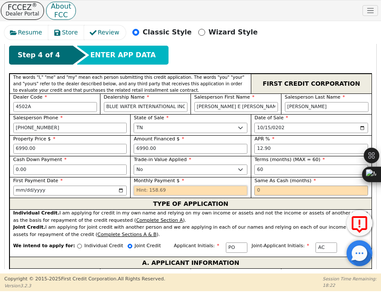
click at [200, 186] on input "text" at bounding box center [191, 191] width 114 height 10
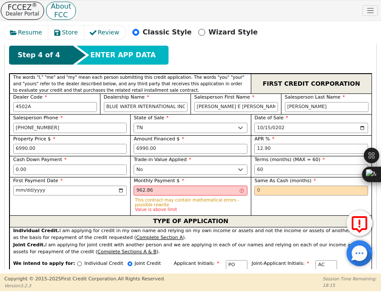
click at [288, 182] on div "Same As Cash (months)" at bounding box center [311, 196] width 121 height 38
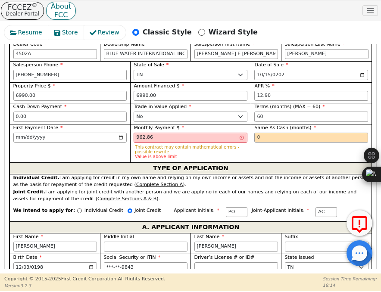
scroll to position [467, 0]
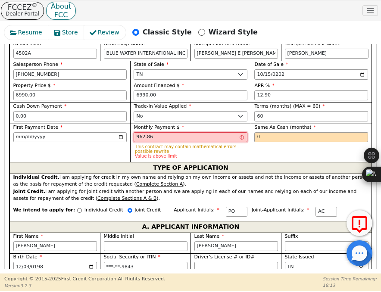
click at [191, 132] on input "962.86" at bounding box center [191, 137] width 114 height 10
click at [190, 132] on input "962.00" at bounding box center [191, 137] width 114 height 10
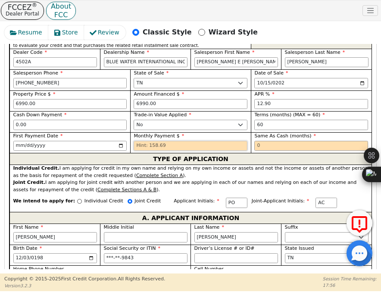
scroll to position [462, 0]
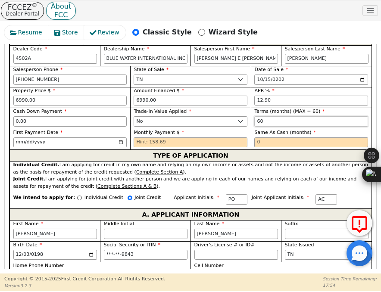
click at [269, 116] on input "60" at bounding box center [311, 121] width 114 height 10
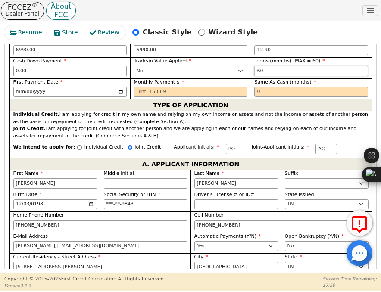
scroll to position [515, 0]
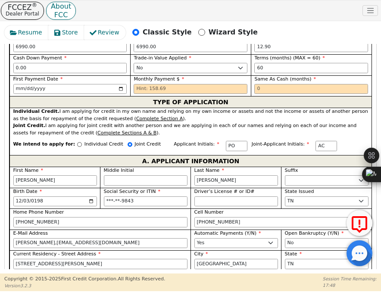
click at [269, 122] on div "Joint Credit. I am applying for joint credit with another person and we are app…" at bounding box center [190, 129] width 355 height 14
click at [175, 76] on span "Monthly Payment $" at bounding box center [159, 79] width 50 height 6
click at [204, 122] on div "Joint Credit. I am applying for joint credit with another person and we are app…" at bounding box center [190, 129] width 355 height 14
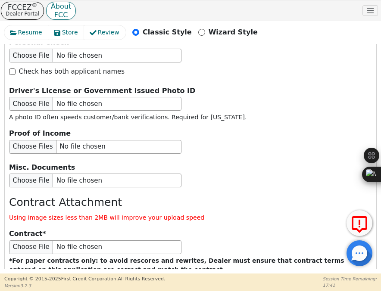
scroll to position [2260, 0]
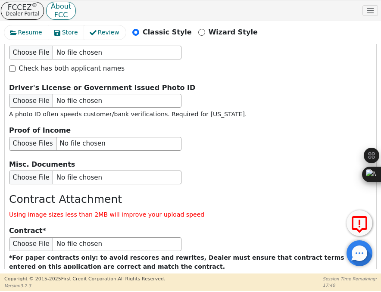
click at [175, 284] on button "Submit Application" at bounding box center [175, 294] width 108 height 20
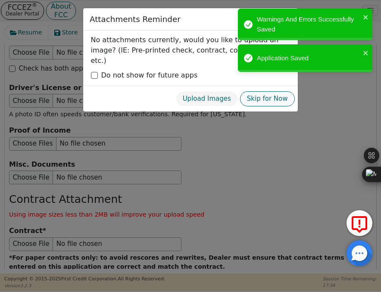
click at [274, 91] on button "Skip for Now" at bounding box center [267, 98] width 55 height 15
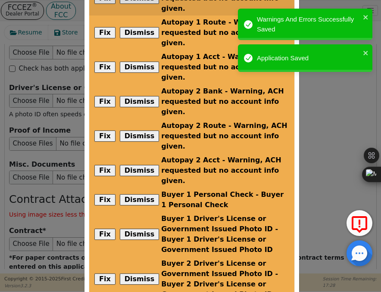
scroll to position [219, 0]
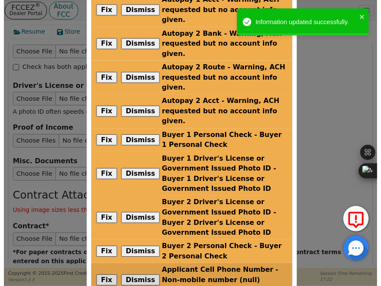
scroll to position [231, 0]
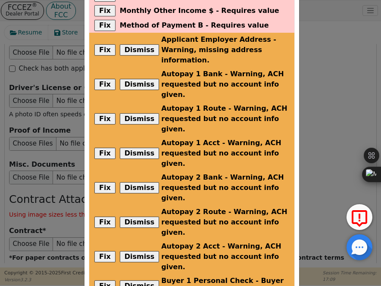
scroll to position [0, 0]
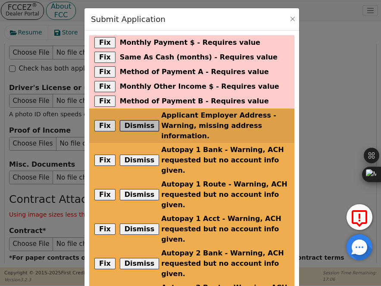
click at [139, 122] on button "Dismiss" at bounding box center [140, 125] width 40 height 11
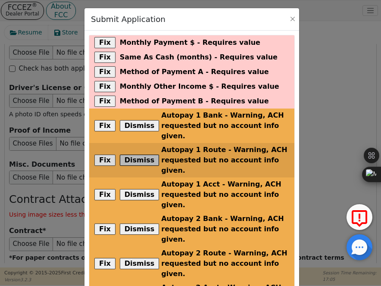
click at [138, 155] on button "Dismiss" at bounding box center [140, 160] width 40 height 11
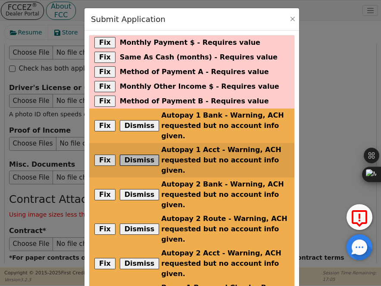
click at [138, 155] on button "Dismiss" at bounding box center [140, 160] width 40 height 11
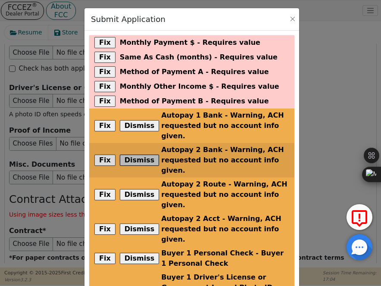
click at [138, 155] on button "Dismiss" at bounding box center [140, 160] width 40 height 11
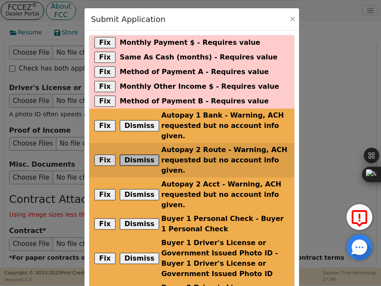
click at [138, 155] on button "Dismiss" at bounding box center [140, 160] width 40 height 11
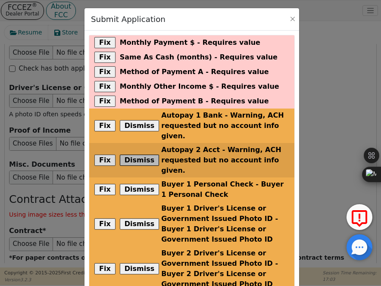
click at [138, 155] on button "Dismiss" at bounding box center [140, 160] width 40 height 11
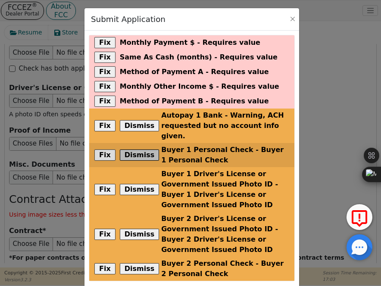
click at [138, 149] on button "Dismiss" at bounding box center [140, 154] width 40 height 11
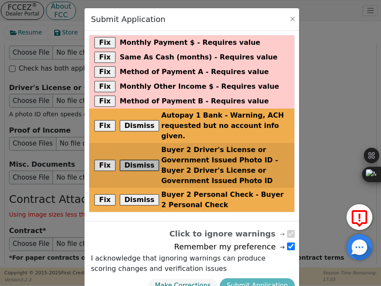
click at [138, 160] on button "Dismiss" at bounding box center [140, 165] width 40 height 11
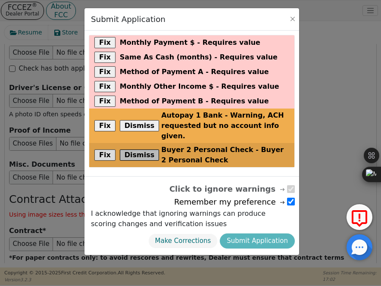
click at [138, 149] on button "Dismiss" at bounding box center [140, 154] width 40 height 11
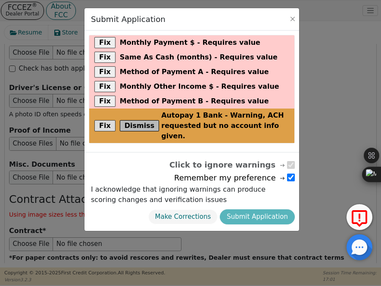
click at [132, 120] on button "Dismiss" at bounding box center [140, 125] width 40 height 11
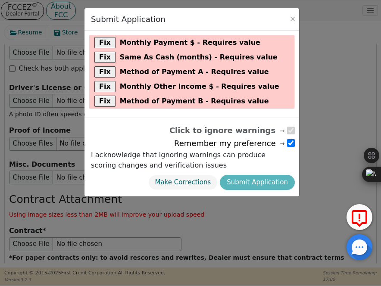
click at [264, 177] on div "Make Corrections Submit Application" at bounding box center [192, 182] width 206 height 19
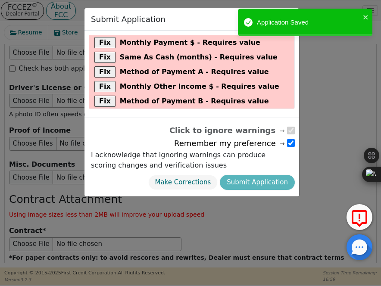
click at [264, 177] on div "Make Corrections Submit Application" at bounding box center [192, 182] width 206 height 19
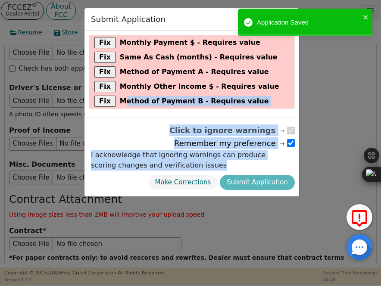
drag, startPoint x: 264, startPoint y: 177, endPoint x: 118, endPoint y: 111, distance: 160.0
click at [118, 111] on div "Submit Application Fix Monthly Payment $ - Requires value Fix Same As Cash (mon…" at bounding box center [191, 102] width 215 height 189
click at [109, 122] on div "Click to ignore warnings Remember my preference I acknowledge that ignoring war…" at bounding box center [192, 147] width 206 height 50
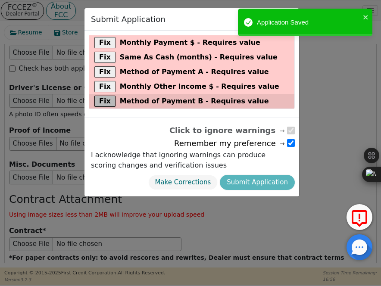
click at [104, 99] on button "Fix" at bounding box center [104, 101] width 21 height 11
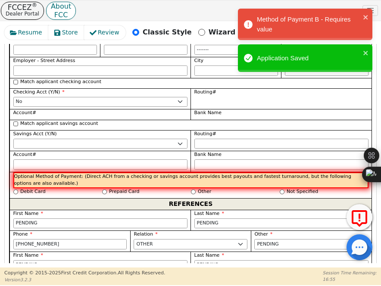
scroll to position [1386, 0]
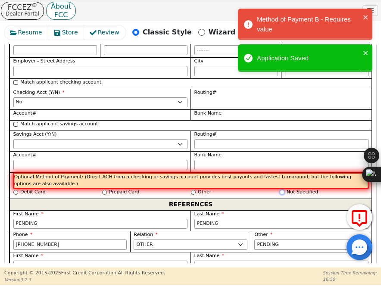
click at [280, 190] on input "Not Specified" at bounding box center [282, 192] width 5 height 5
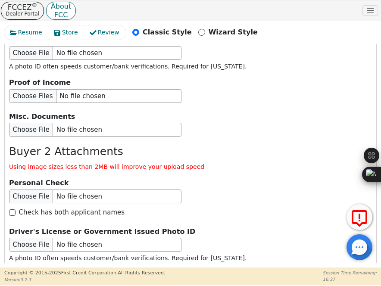
scroll to position [2266, 0]
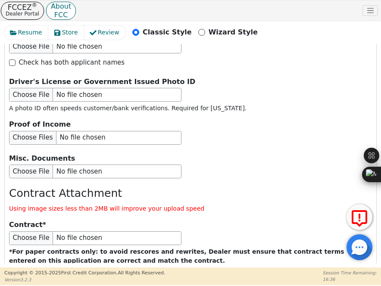
click at [210, 278] on button "Submit Application" at bounding box center [175, 288] width 108 height 20
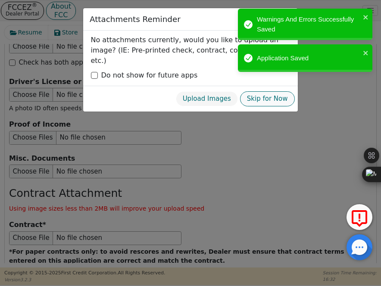
click at [255, 91] on button "Skip for Now" at bounding box center [267, 98] width 55 height 15
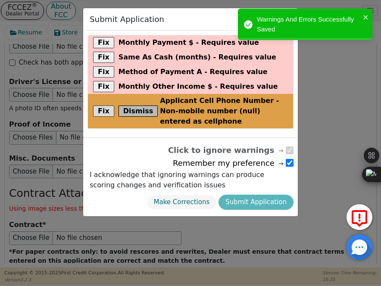
click at [140, 112] on button "Dismiss" at bounding box center [138, 111] width 40 height 11
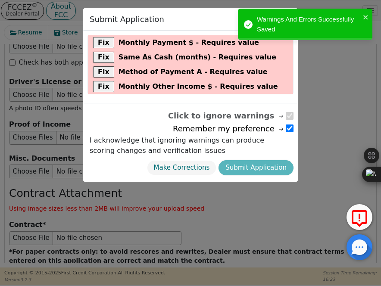
click at [265, 165] on div "Make Corrections Submit Application" at bounding box center [190, 167] width 206 height 19
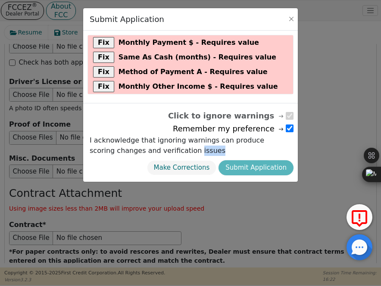
click at [265, 165] on div "Make Corrections Submit Application" at bounding box center [190, 167] width 206 height 19
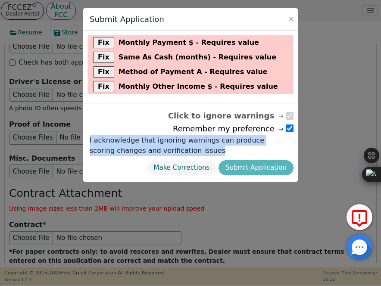
click at [265, 165] on div "Make Corrections Submit Application" at bounding box center [190, 167] width 206 height 19
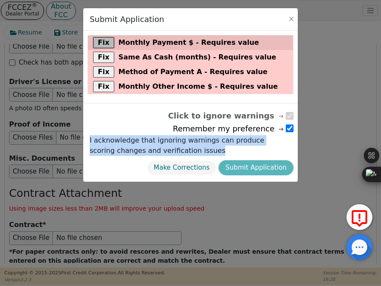
click at [100, 40] on button "Fix" at bounding box center [103, 42] width 21 height 11
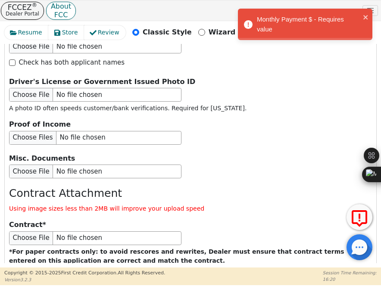
scroll to position [428, 0]
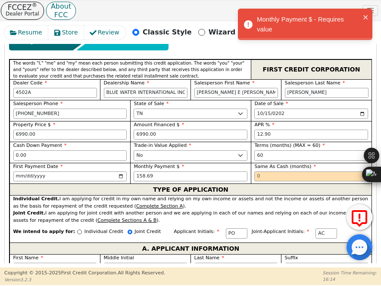
click at [247, 196] on div "Individual Credit. I am applying for credit in my own name and relying on my ow…" at bounding box center [190, 203] width 355 height 14
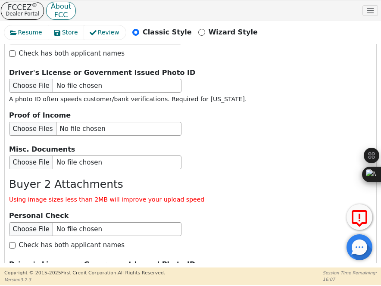
scroll to position [2277, 0]
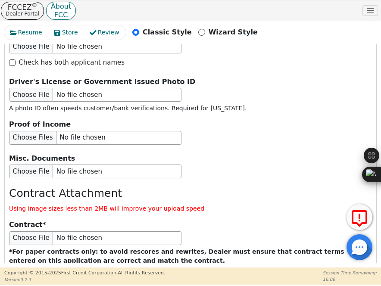
click at [196, 278] on button "Submit Application" at bounding box center [175, 288] width 108 height 20
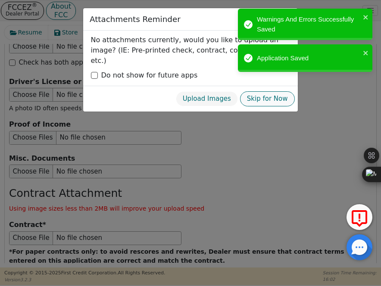
click at [271, 91] on button "Skip for Now" at bounding box center [267, 98] width 55 height 15
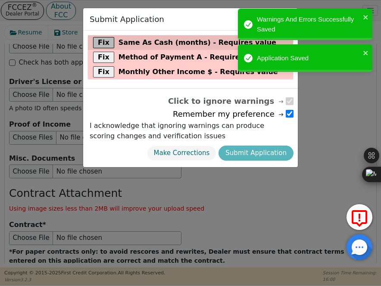
click at [100, 39] on button "Fix" at bounding box center [103, 42] width 21 height 11
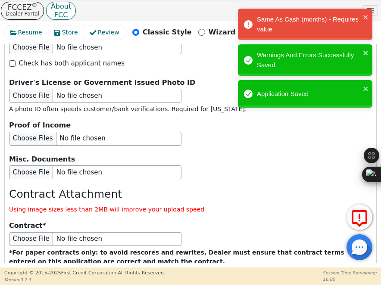
scroll to position [428, 0]
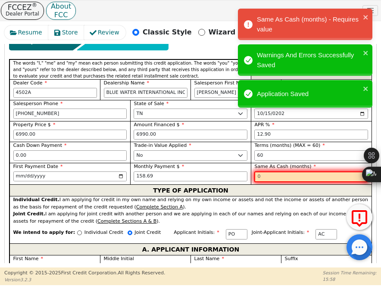
click at [268, 171] on input "text" at bounding box center [311, 176] width 114 height 11
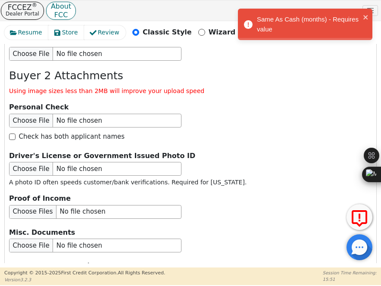
scroll to position [2277, 0]
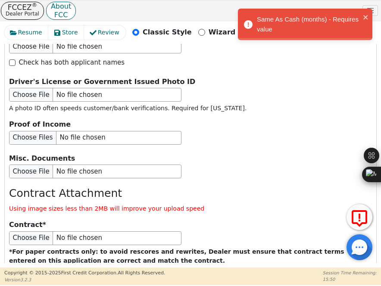
click at [187, 278] on button "Submit Application" at bounding box center [175, 288] width 108 height 20
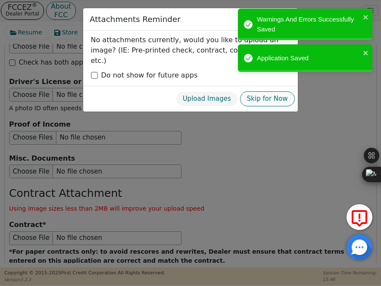
click at [262, 91] on button "Skip for Now" at bounding box center [267, 98] width 55 height 15
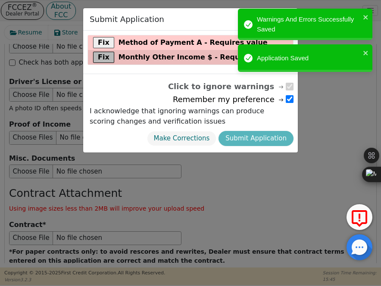
click at [100, 56] on button "Fix" at bounding box center [103, 57] width 21 height 11
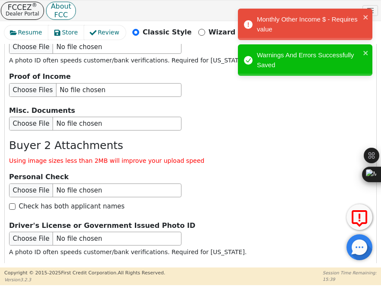
scroll to position [2278, 0]
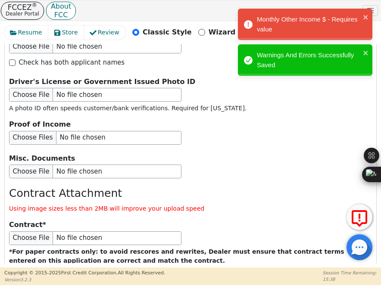
click at [190, 278] on button "Submit Application" at bounding box center [175, 288] width 108 height 20
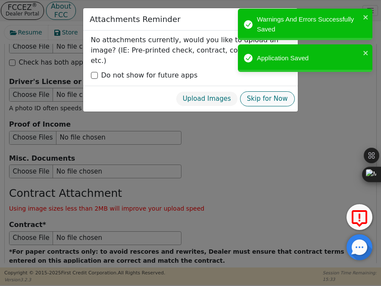
click at [277, 91] on button "Skip for Now" at bounding box center [267, 98] width 55 height 15
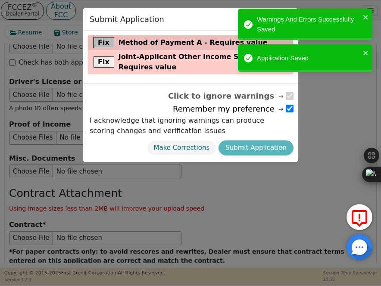
click at [102, 47] on button "Fix" at bounding box center [103, 42] width 21 height 11
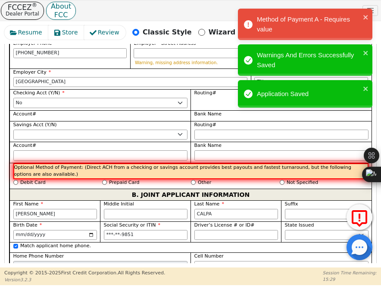
scroll to position [925, 0]
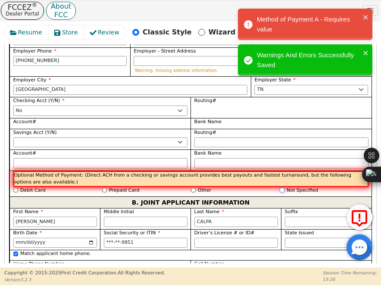
click at [280, 188] on input "Not Specified" at bounding box center [282, 190] width 5 height 5
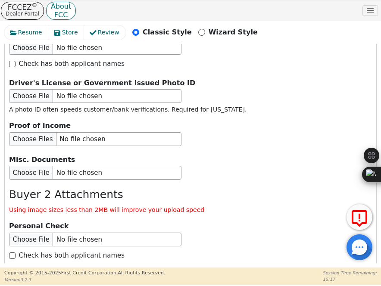
scroll to position [2278, 0]
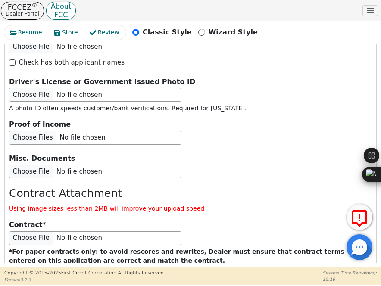
click at [184, 278] on button "Submit Application" at bounding box center [175, 288] width 108 height 20
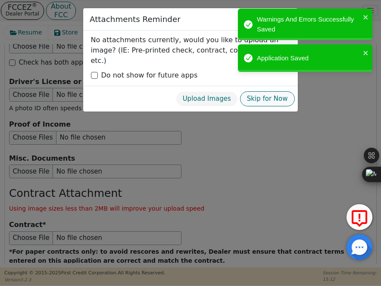
click at [271, 91] on button "Skip for Now" at bounding box center [267, 98] width 55 height 15
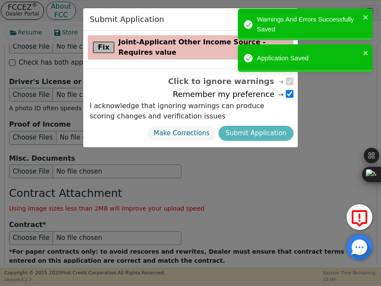
click at [105, 48] on button "Fix" at bounding box center [103, 47] width 21 height 11
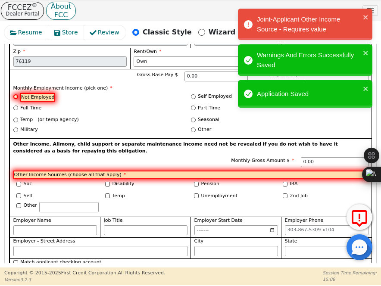
scroll to position [1210, 0]
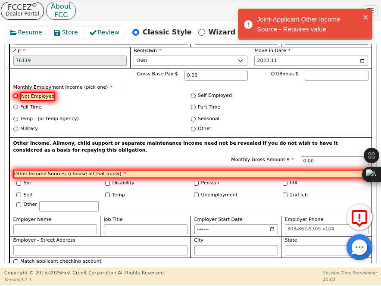
click at [24, 201] on label "Other" at bounding box center [30, 204] width 13 height 7
click at [21, 202] on input "Other" at bounding box center [18, 204] width 5 height 5
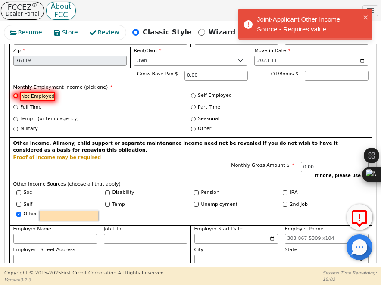
click at [56, 211] on input "text" at bounding box center [68, 216] width 59 height 10
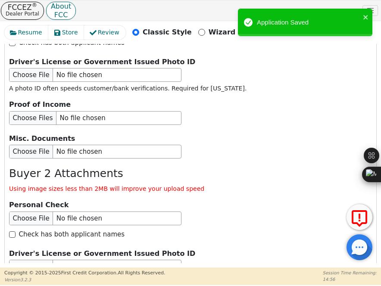
scroll to position [2288, 0]
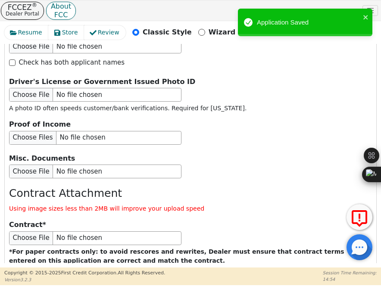
drag, startPoint x: 157, startPoint y: 237, endPoint x: 159, endPoint y: 222, distance: 15.6
click at [159, 278] on div "Save for Later Submit Application" at bounding box center [190, 289] width 363 height 22
click at [159, 278] on button "Submit Application" at bounding box center [175, 288] width 108 height 20
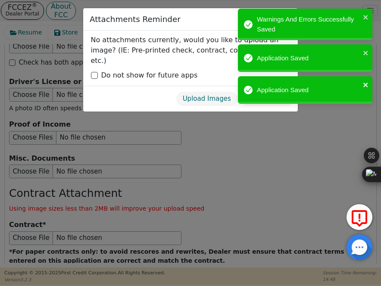
click at [364, 84] on icon "close" at bounding box center [366, 84] width 6 height 7
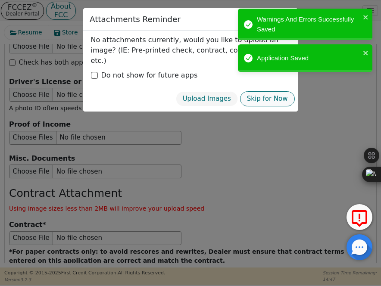
click at [285, 91] on button "Skip for Now" at bounding box center [267, 98] width 55 height 15
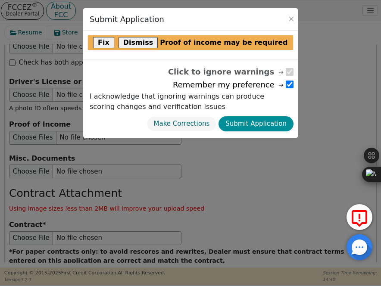
click at [256, 123] on button "Submit Application" at bounding box center [255, 123] width 75 height 15
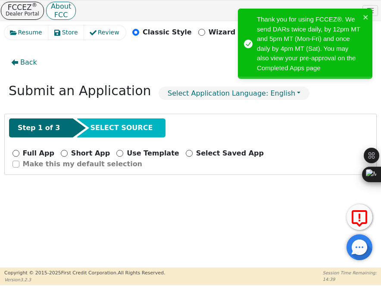
scroll to position [0, 0]
click at [193, 167] on div "Back Submit an Application Select Application Language: English Step 1 of 3 SEL…" at bounding box center [190, 153] width 372 height 219
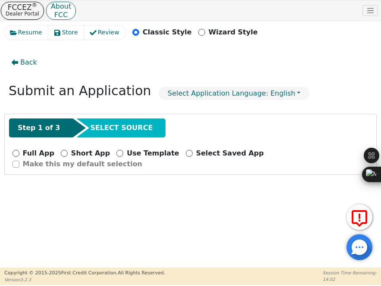
click at [26, 151] on p "Full App" at bounding box center [38, 153] width 31 height 10
click at [19, 151] on input "Full App" at bounding box center [15, 153] width 7 height 7
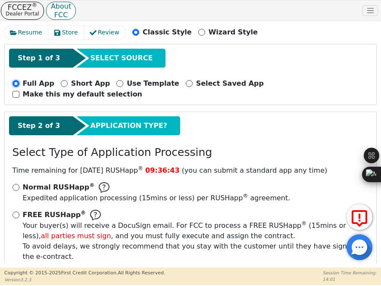
scroll to position [91, 0]
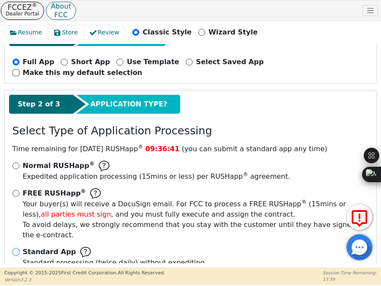
click at [14, 249] on input "Standard App Standard processing (twice daily) without expediting." at bounding box center [15, 252] width 7 height 7
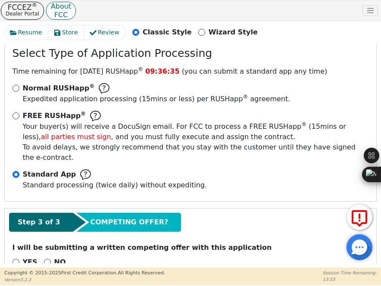
click at [44, 257] on div "NO" at bounding box center [55, 262] width 22 height 10
click at [45, 259] on input "NO" at bounding box center [47, 262] width 7 height 7
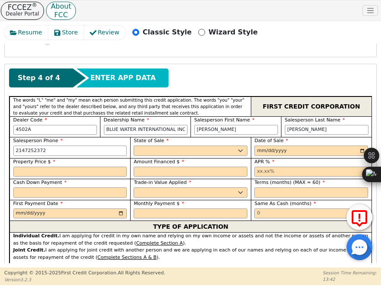
scroll to position [413, 0]
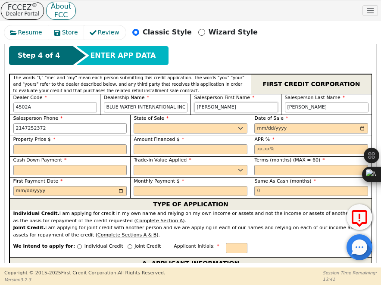
click at [235, 103] on input "[PERSON_NAME]" at bounding box center [236, 108] width 84 height 10
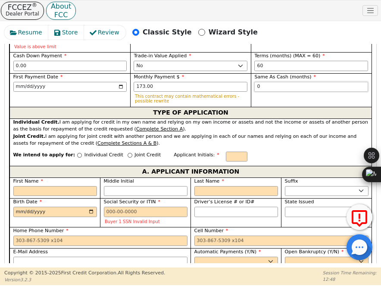
scroll to position [534, 0]
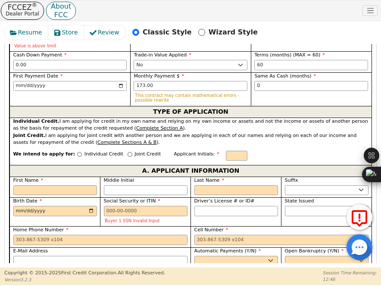
click at [134, 151] on p "Joint Credit" at bounding box center [147, 154] width 26 height 7
click at [128, 152] on input "Joint Credit" at bounding box center [130, 154] width 5 height 5
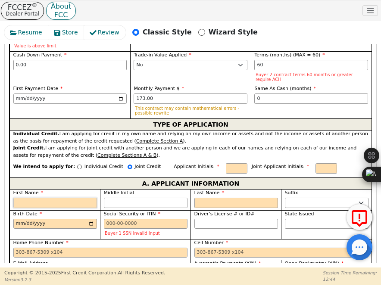
click at [76, 198] on input "First Name" at bounding box center [55, 203] width 84 height 10
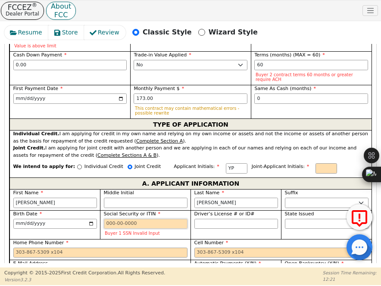
click at [129, 219] on input "Social Security or ITIN" at bounding box center [146, 224] width 84 height 10
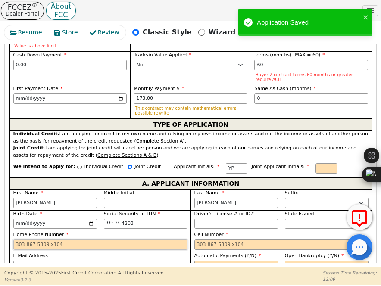
click at [93, 240] on input "Home Phone Number" at bounding box center [100, 245] width 174 height 10
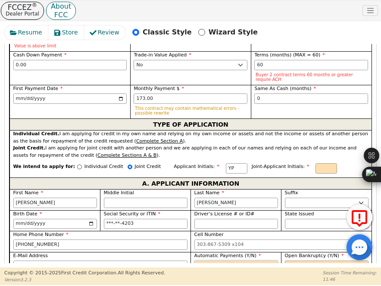
click at [264, 261] on select "Yes No" at bounding box center [236, 266] width 84 height 10
click at [194, 261] on select "Yes No" at bounding box center [236, 266] width 84 height 10
click at [298, 261] on select "Yes No" at bounding box center [327, 266] width 84 height 10
click at [285, 261] on select "Yes No" at bounding box center [327, 266] width 84 height 10
click at [178, 281] on input "Current Residency - Street Address" at bounding box center [100, 286] width 174 height 10
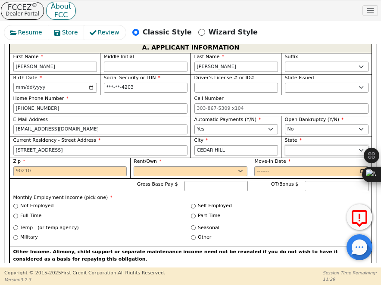
scroll to position [672, 0]
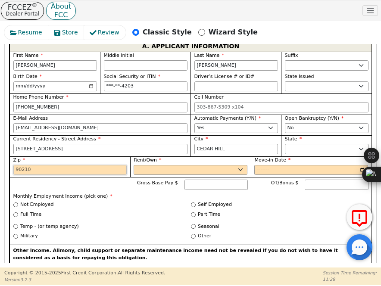
click at [94, 165] on input "Zip" at bounding box center [70, 170] width 114 height 10
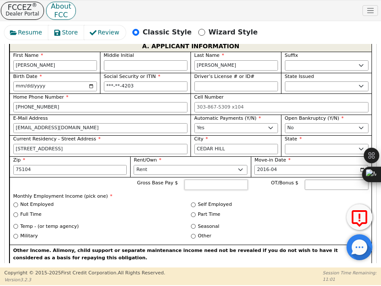
click at [194, 180] on input "Gross Base Pay $" at bounding box center [215, 185] width 63 height 10
click at [196, 201] on div "Self Employed" at bounding box center [280, 204] width 178 height 7
click at [191, 202] on input "Self Employed" at bounding box center [193, 204] width 5 height 5
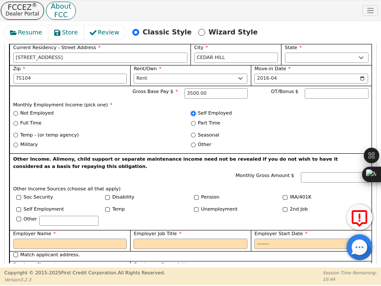
scroll to position [815, 0]
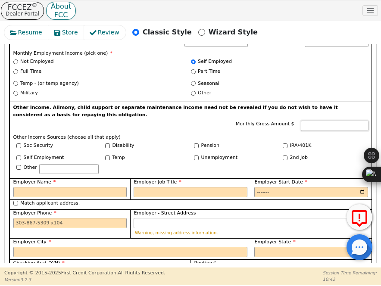
click at [329, 121] on input "Monthly Gross Amount $" at bounding box center [335, 126] width 68 height 10
click at [102, 187] on input "Employer Name" at bounding box center [70, 192] width 114 height 10
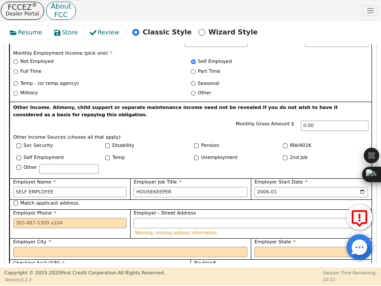
click at [16, 200] on div "Match applicant address." at bounding box center [190, 203] width 355 height 7
click at [15, 201] on input "Match applicant address." at bounding box center [15, 203] width 5 height 5
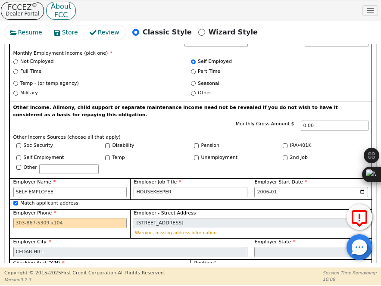
drag, startPoint x: 62, startPoint y: 199, endPoint x: 60, endPoint y: 193, distance: 6.7
click at [60, 209] on div "Employer Phone" at bounding box center [69, 223] width 121 height 29
click at [60, 218] on input "Employer Phone" at bounding box center [70, 223] width 114 height 10
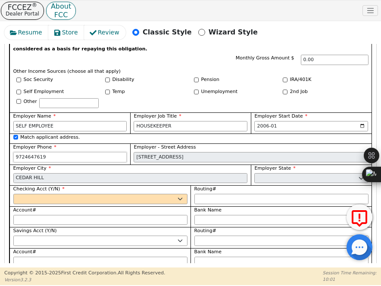
scroll to position [882, 0]
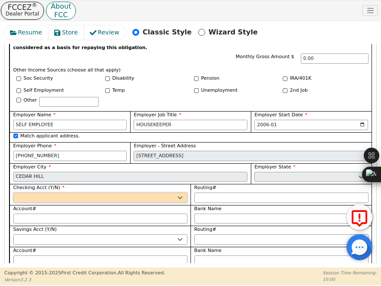
click at [104, 193] on select "Yes No" at bounding box center [100, 198] width 174 height 10
click at [13, 193] on select "Yes No" at bounding box center [100, 198] width 174 height 10
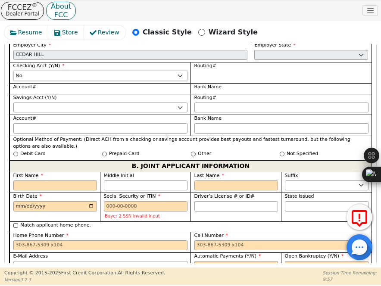
scroll to position [1007, 0]
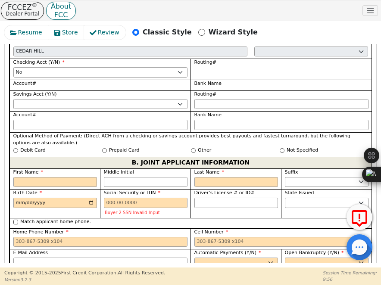
click at [280, 147] on div "Not Specified" at bounding box center [324, 150] width 89 height 7
click at [281, 148] on input "Not Specified" at bounding box center [282, 150] width 5 height 5
click at [84, 177] on input "First Name" at bounding box center [55, 182] width 84 height 10
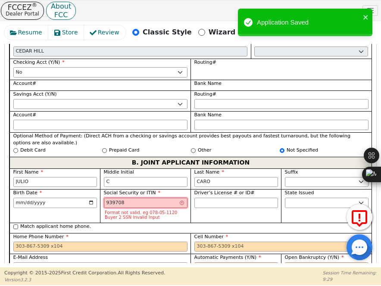
click at [138, 198] on input "939708" at bounding box center [146, 203] width 84 height 10
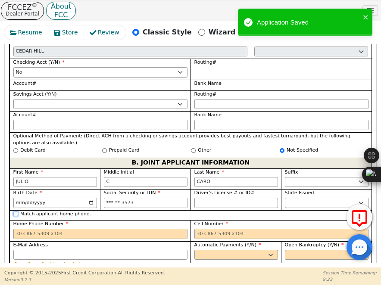
click at [16, 212] on input "Match applicant home phone." at bounding box center [15, 214] width 5 height 5
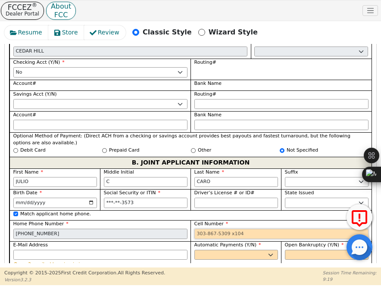
click at [237, 229] on input "Cell Number" at bounding box center [281, 234] width 174 height 10
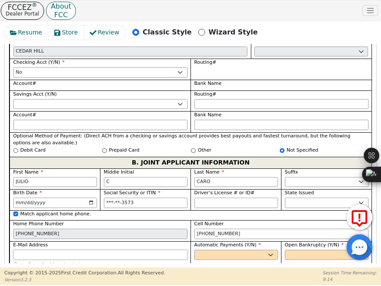
click at [169, 250] on input "E-Mail Address" at bounding box center [100, 255] width 174 height 10
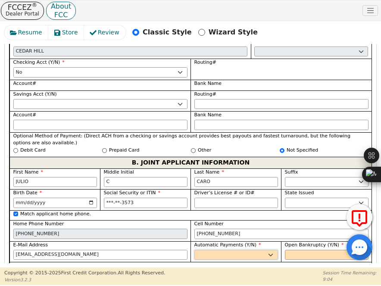
drag, startPoint x: 221, startPoint y: 226, endPoint x: 221, endPoint y: 244, distance: 18.5
click at [194, 250] on select "Yes No" at bounding box center [236, 255] width 84 height 10
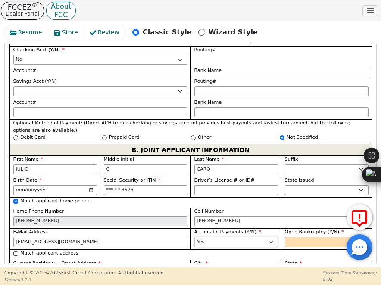
scroll to position [1000, 0]
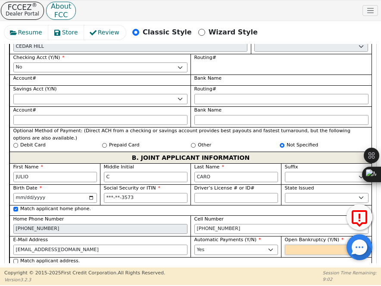
click at [306, 245] on select "Yes No" at bounding box center [327, 250] width 84 height 10
click at [285, 245] on select "Yes No" at bounding box center [327, 250] width 84 height 10
click at [14, 259] on input "Match applicant address." at bounding box center [15, 261] width 5 height 5
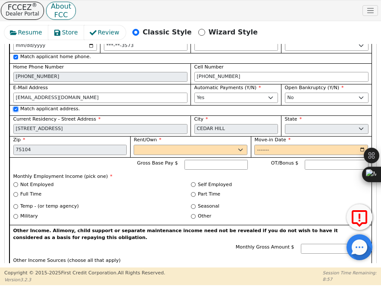
scroll to position [1152, 0]
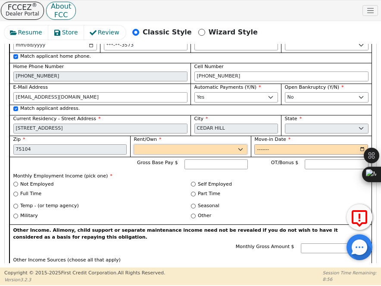
click at [179, 144] on select "Rent Own" at bounding box center [191, 149] width 114 height 10
click at [134, 144] on select "Rent Own" at bounding box center [191, 149] width 114 height 10
click at [263, 144] on input "Move-in Date" at bounding box center [311, 149] width 114 height 10
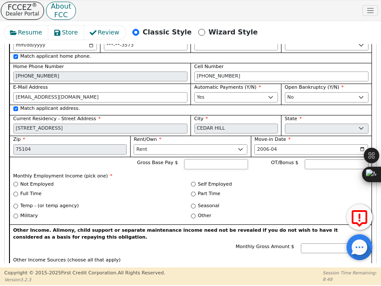
click at [196, 159] on input "Gross Base Pay $" at bounding box center [215, 164] width 63 height 10
click at [22, 190] on label "Full Time" at bounding box center [30, 193] width 21 height 7
click at [18, 192] on input "Full Time" at bounding box center [15, 194] width 5 height 5
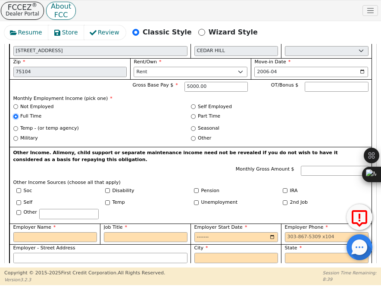
scroll to position [1265, 0]
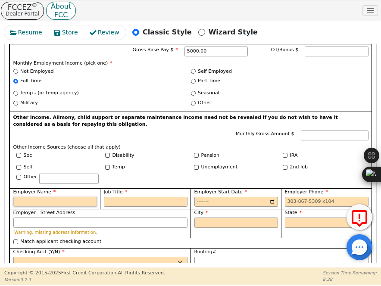
click at [84, 197] on input "Employer Name" at bounding box center [55, 202] width 84 height 10
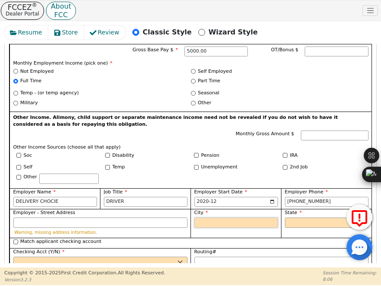
click at [221, 218] on input "City" at bounding box center [236, 223] width 84 height 10
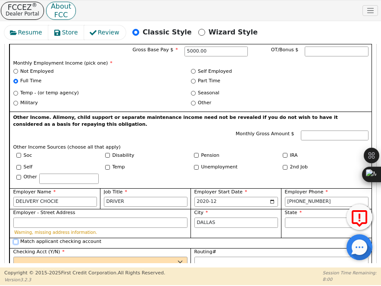
click at [16, 240] on input "Match applicant checking account" at bounding box center [15, 242] width 5 height 5
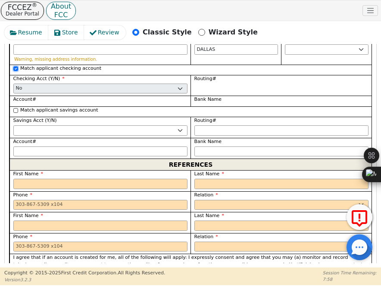
scroll to position [1439, 0]
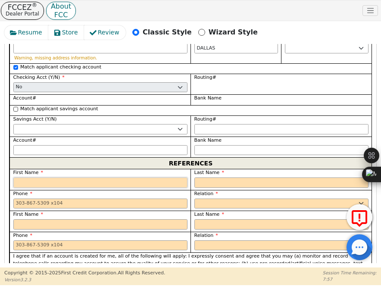
click at [72, 178] on input "text" at bounding box center [100, 183] width 174 height 10
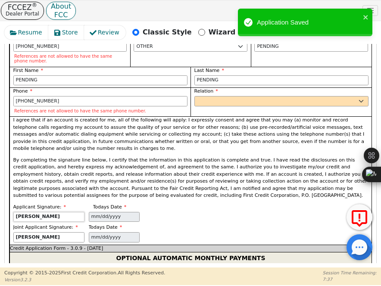
scroll to position [1596, 0]
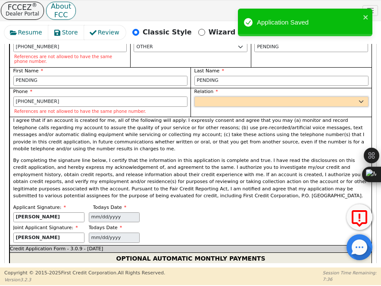
click at [237, 97] on select "FATHER MOTHER SISTER BROTHER DAUGHTER SON CO-WORKER NEIGHBOR FRIEND COUSIN G-MO…" at bounding box center [281, 102] width 174 height 10
click at [194, 97] on select "FATHER MOTHER SISTER BROTHER DAUGHTER SON CO-WORKER NEIGHBOR FRIEND COUSIN G-MO…" at bounding box center [281, 102] width 174 height 10
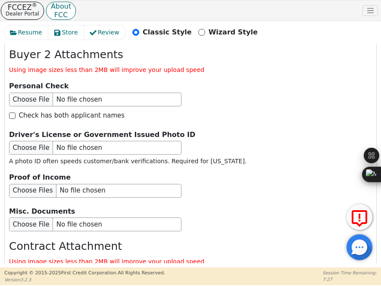
scroll to position [2350, 0]
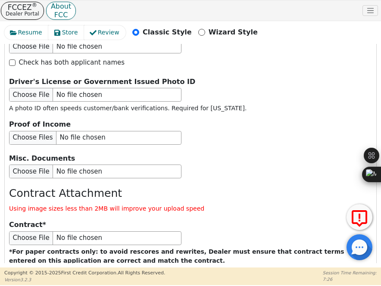
click at [163, 278] on button "Submit Application" at bounding box center [175, 288] width 108 height 20
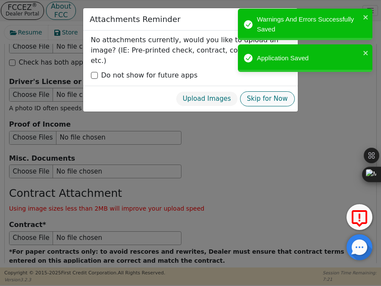
click at [260, 91] on button "Skip for Now" at bounding box center [267, 98] width 55 height 15
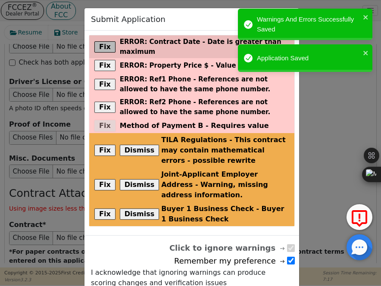
click at [104, 42] on button "Fix" at bounding box center [104, 46] width 21 height 11
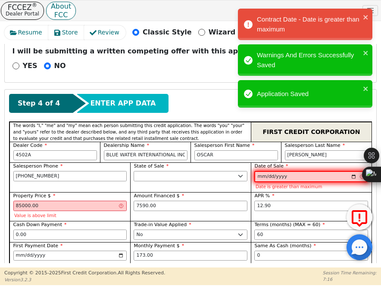
scroll to position [365, 0]
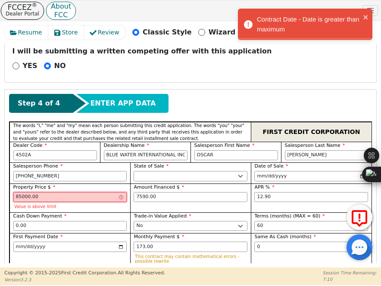
click at [67, 192] on input "85000.00" at bounding box center [70, 197] width 114 height 10
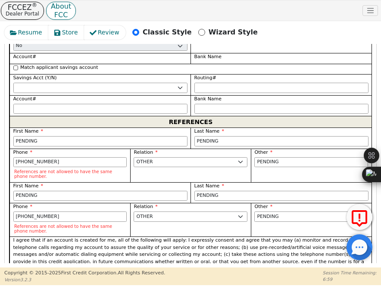
scroll to position [1440, 0]
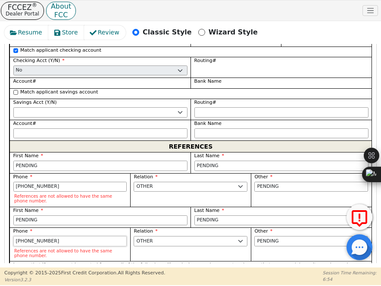
click at [75, 236] on input "[PHONE_NUMBER]" at bounding box center [70, 241] width 114 height 10
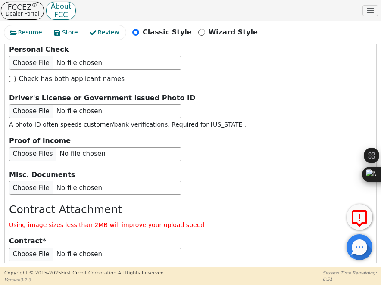
scroll to position [2309, 0]
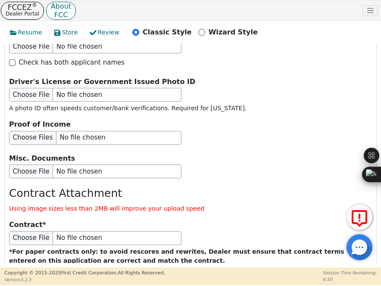
click at [159, 278] on button "Submit Application" at bounding box center [175, 288] width 108 height 20
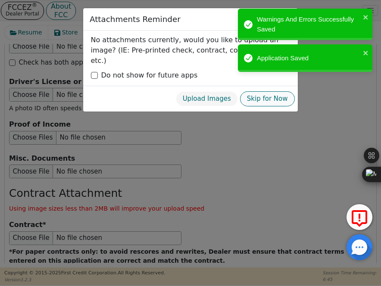
click at [258, 91] on button "Skip for Now" at bounding box center [267, 98] width 55 height 15
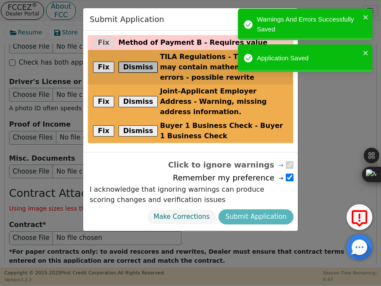
click at [134, 65] on button "Dismiss" at bounding box center [138, 67] width 40 height 11
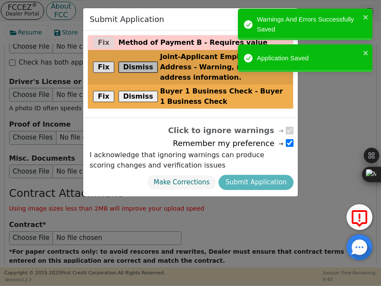
click at [134, 65] on button "Dismiss" at bounding box center [138, 67] width 40 height 11
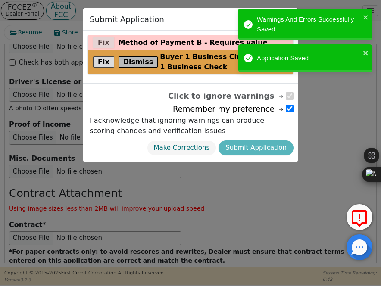
click at [134, 65] on button "Dismiss" at bounding box center [138, 61] width 40 height 11
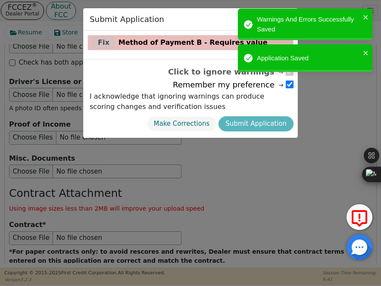
click at [102, 44] on div "Fix Method of Payment B - Requires value" at bounding box center [190, 42] width 205 height 15
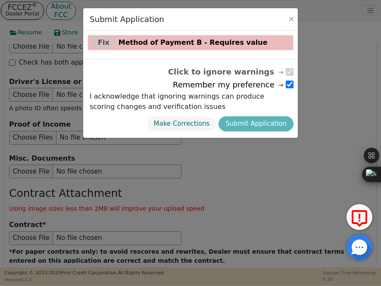
click at [100, 43] on div "Fix Method of Payment B - Requires value" at bounding box center [190, 42] width 205 height 15
click at [141, 45] on span "Method of Payment B - Requires value" at bounding box center [192, 42] width 149 height 10
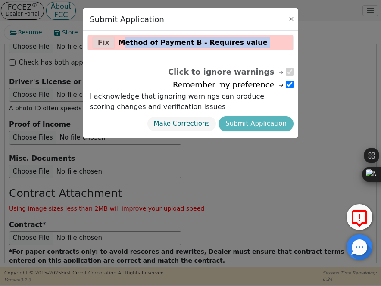
drag, startPoint x: 141, startPoint y: 45, endPoint x: 92, endPoint y: 50, distance: 49.4
click at [92, 50] on div "Fix Method of Payment B - Requires value" at bounding box center [190, 45] width 215 height 28
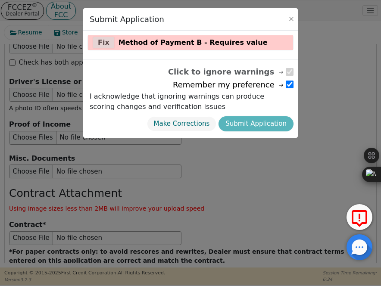
click at [92, 50] on div "Fix Method of Payment B - Requires value" at bounding box center [190, 45] width 215 height 28
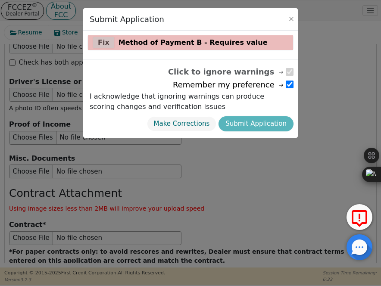
click at [104, 41] on div "Fix Method of Payment B - Requires value" at bounding box center [190, 42] width 205 height 15
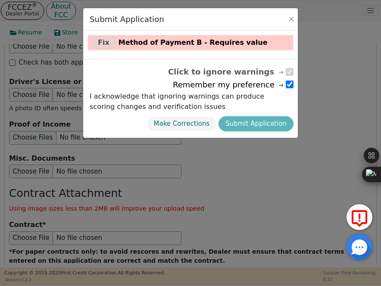
drag, startPoint x: 260, startPoint y: 128, endPoint x: 261, endPoint y: 117, distance: 10.8
click at [261, 117] on div "Make Corrections Submit Application" at bounding box center [190, 123] width 206 height 19
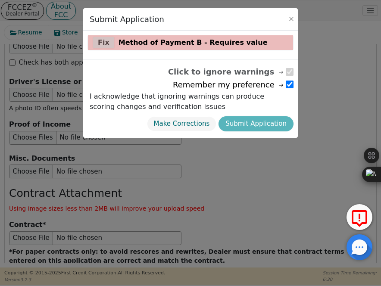
click at [100, 38] on div "Fix Method of Payment B - Requires value" at bounding box center [190, 42] width 205 height 15
click at [155, 44] on span "Method of Payment B - Requires value" at bounding box center [192, 42] width 149 height 10
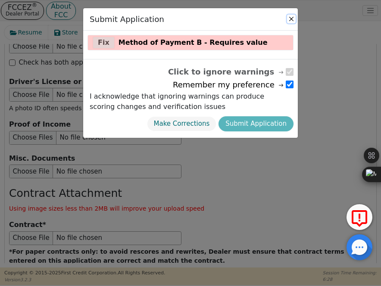
click at [292, 23] on button "Close" at bounding box center [291, 19] width 9 height 9
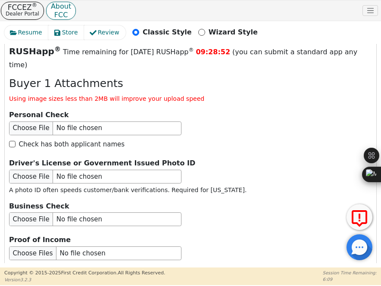
scroll to position [1999, 0]
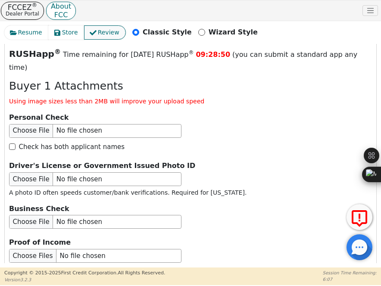
click at [98, 31] on span "Review" at bounding box center [109, 32] width 22 height 9
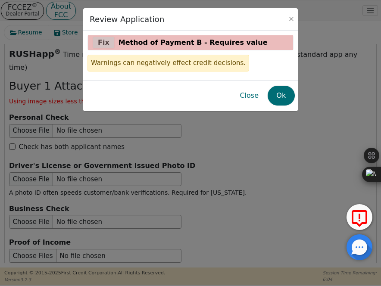
click at [102, 43] on div "Fix Method of Payment B - Requires value" at bounding box center [190, 42] width 205 height 15
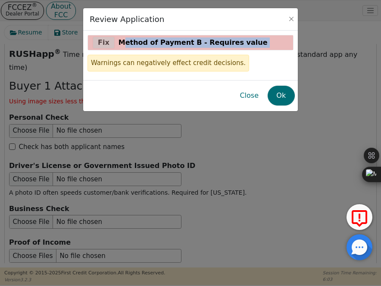
click at [102, 43] on div "Fix Method of Payment B - Requires value" at bounding box center [190, 42] width 205 height 15
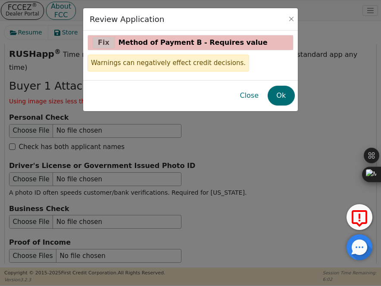
click at [106, 40] on div "Fix Method of Payment B - Requires value" at bounding box center [190, 42] width 205 height 15
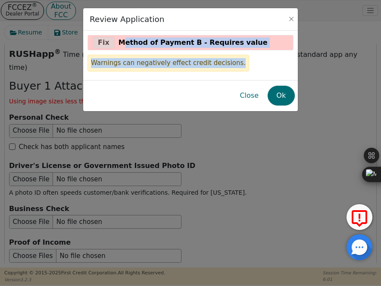
drag, startPoint x: 106, startPoint y: 40, endPoint x: 293, endPoint y: 126, distance: 205.1
click at [293, 126] on div "Review Application Fix Method of Payment B - Requires value Warnings can negati…" at bounding box center [190, 143] width 381 height 286
click at [279, 89] on button "Ok" at bounding box center [281, 96] width 27 height 20
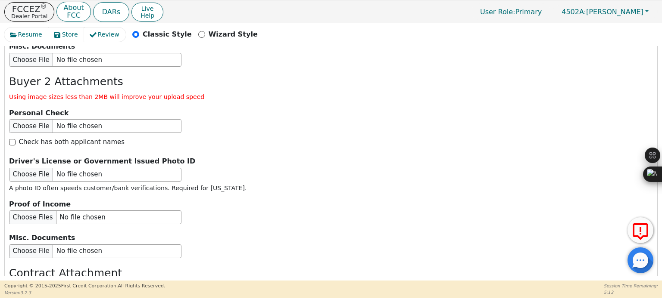
scroll to position [1615, 0]
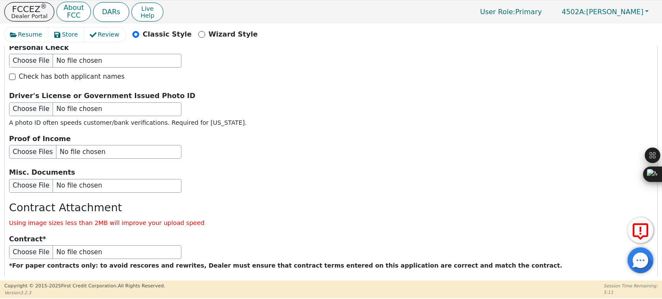
click at [190, 283] on button "Submit Application" at bounding box center [175, 293] width 108 height 20
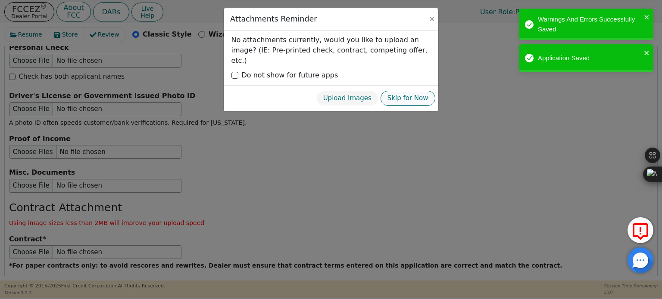
click at [416, 91] on button "Skip for Now" at bounding box center [407, 98] width 55 height 15
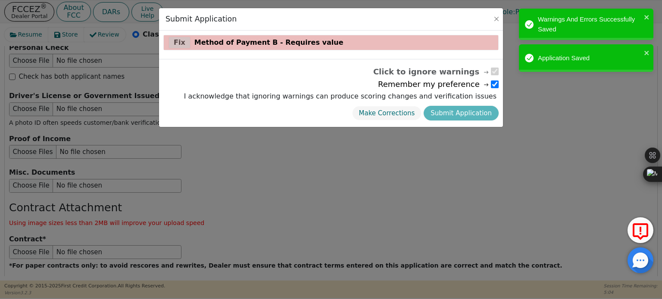
click at [177, 39] on div "Fix Method of Payment B - Requires value" at bounding box center [331, 42] width 334 height 15
drag, startPoint x: 226, startPoint y: 34, endPoint x: 227, endPoint y: 48, distance: 13.8
click at [227, 48] on div "Fix Method of Payment B - Requires value" at bounding box center [331, 45] width 344 height 28
click at [227, 48] on div "Fix Method of Payment B - Requires value" at bounding box center [331, 42] width 334 height 15
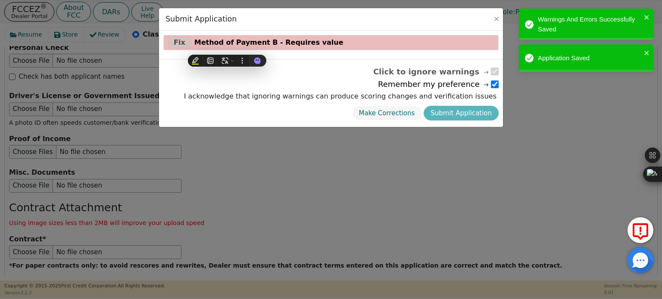
click at [180, 41] on div "Fix Method of Payment B - Requires value" at bounding box center [331, 42] width 334 height 15
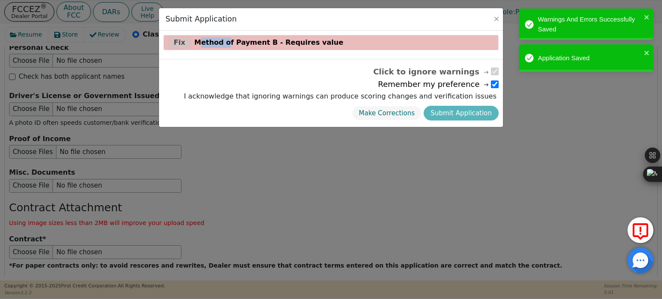
click at [180, 41] on div "Fix Method of Payment B - Requires value" at bounding box center [331, 42] width 334 height 15
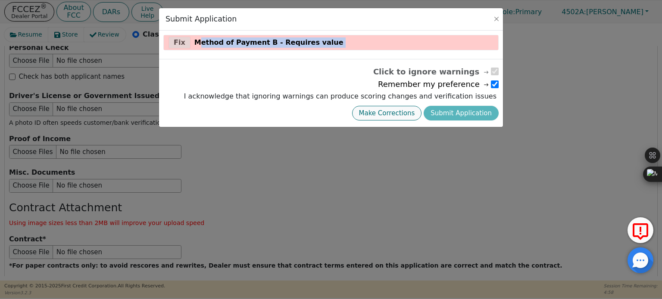
click at [400, 113] on button "Make Corrections" at bounding box center [387, 113] width 70 height 15
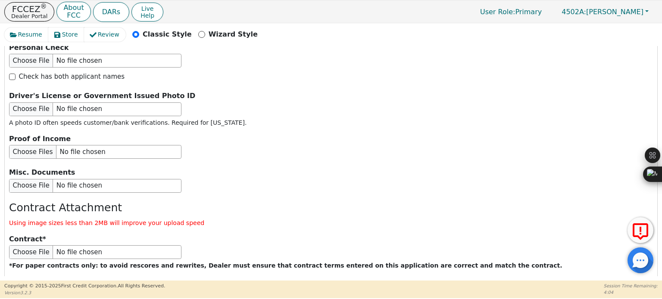
click at [188, 283] on button "Submit Application" at bounding box center [175, 293] width 108 height 20
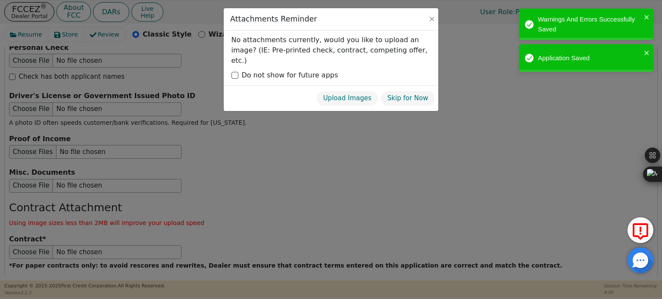
click at [293, 70] on p "Do not show for future apps" at bounding box center [290, 75] width 97 height 10
click at [238, 72] on input "Do not show for future apps" at bounding box center [234, 75] width 7 height 7
click at [408, 91] on button "Skip for Now" at bounding box center [407, 98] width 55 height 15
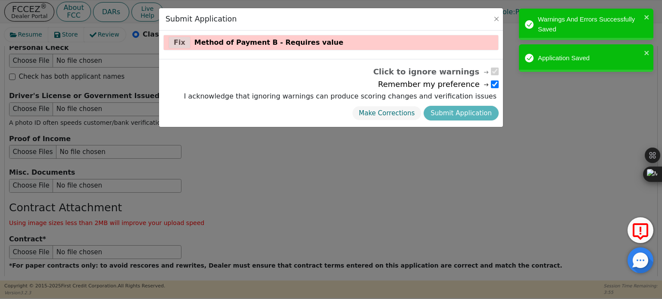
click at [494, 81] on input "checkbox" at bounding box center [495, 85] width 8 height 8
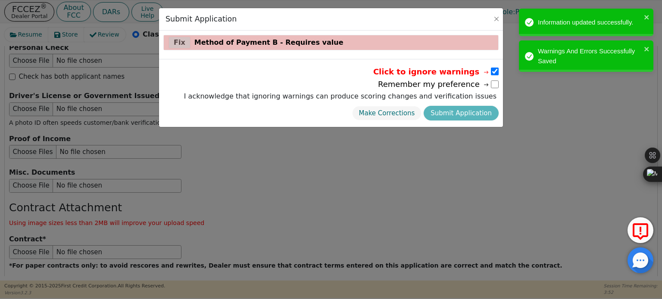
click at [172, 40] on div "Fix Method of Payment B - Requires value" at bounding box center [331, 42] width 334 height 15
click at [173, 40] on div "Fix Method of Payment B - Requires value" at bounding box center [331, 42] width 334 height 15
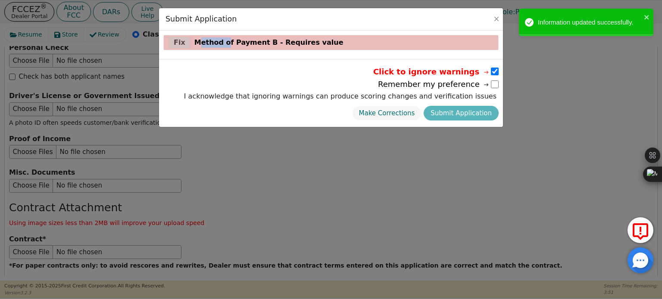
click at [173, 40] on div "Fix Method of Payment B - Requires value" at bounding box center [331, 42] width 334 height 15
click at [220, 37] on span "Method of Payment B - Requires value" at bounding box center [268, 42] width 149 height 10
click at [226, 47] on span "Method of Payment B - Requires value" at bounding box center [268, 42] width 149 height 10
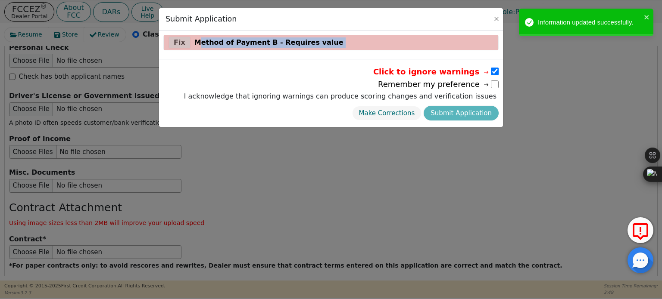
click at [226, 47] on span "Method of Payment B - Requires value" at bounding box center [268, 42] width 149 height 10
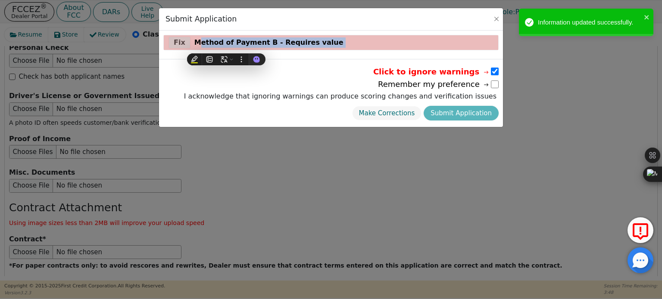
click at [226, 47] on span "Method of Payment B - Requires value" at bounding box center [268, 42] width 149 height 10
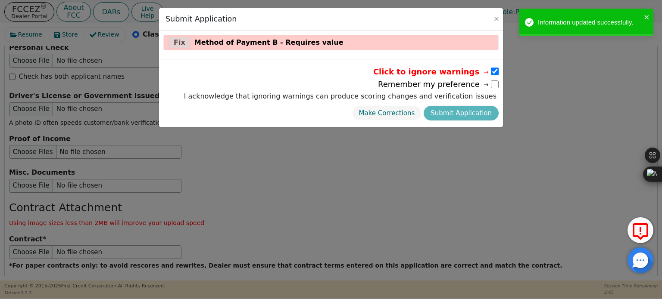
click at [455, 114] on div "Make Corrections Submit Application" at bounding box center [340, 113] width 317 height 19
click at [420, 118] on button "Make Corrections" at bounding box center [387, 113] width 70 height 15
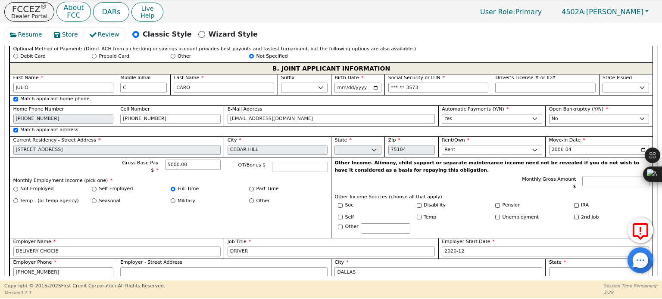
scroll to position [708, 0]
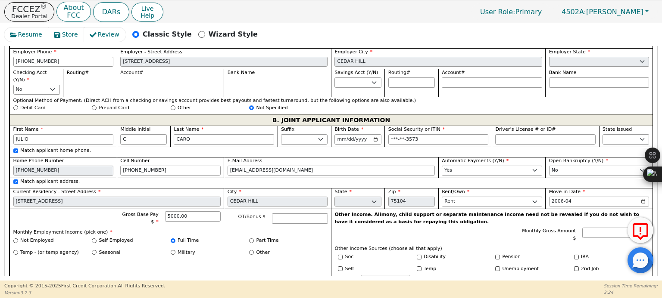
click at [180, 105] on label "Other" at bounding box center [184, 108] width 13 height 7
click at [175, 106] on input "Other" at bounding box center [173, 108] width 5 height 5
drag, startPoint x: 219, startPoint y: 111, endPoint x: 252, endPoint y: 84, distance: 42.3
click at [252, 105] on div "Not Specified" at bounding box center [288, 108] width 79 height 7
click at [251, 106] on input "Not Specified" at bounding box center [251, 108] width 5 height 5
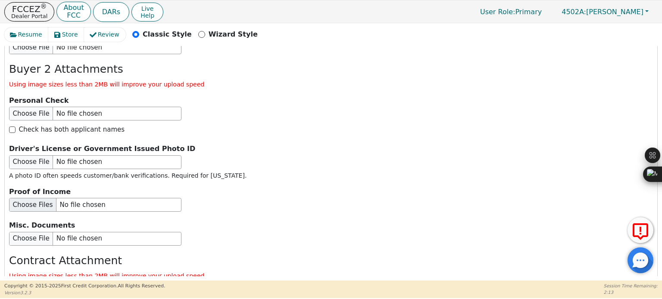
scroll to position [1615, 0]
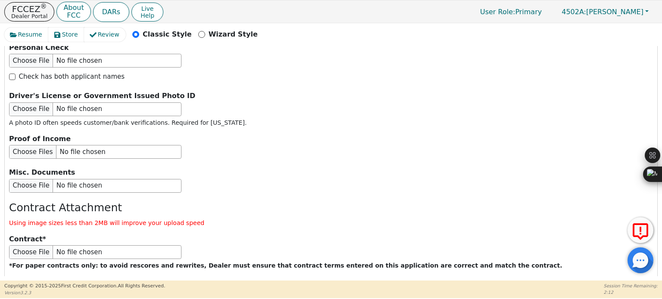
click at [169, 283] on button "Submit Application" at bounding box center [175, 293] width 108 height 20
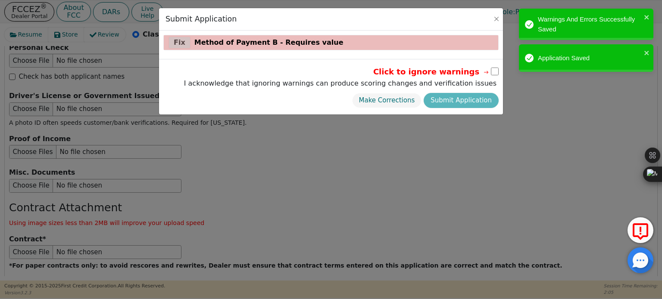
click at [235, 43] on span "Method of Payment B - Requires value" at bounding box center [268, 42] width 149 height 10
drag, startPoint x: 235, startPoint y: 43, endPoint x: 175, endPoint y: 43, distance: 59.9
click at [175, 43] on div "Fix Method of Payment B - Requires value" at bounding box center [331, 42] width 334 height 15
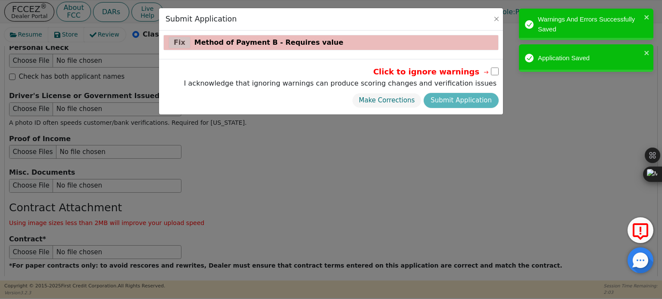
click at [175, 43] on div "Fix Method of Payment B - Requires value" at bounding box center [331, 42] width 334 height 15
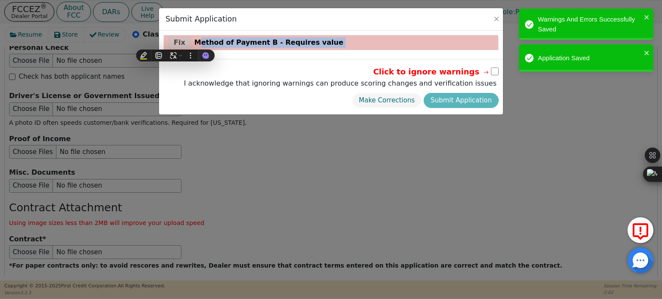
click at [175, 43] on div "Fix Method of Payment B - Requires value" at bounding box center [331, 42] width 334 height 15
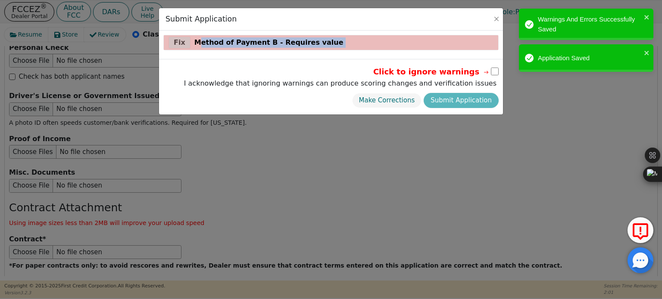
click at [175, 43] on div "Fix Method of Payment B - Requires value" at bounding box center [331, 42] width 334 height 15
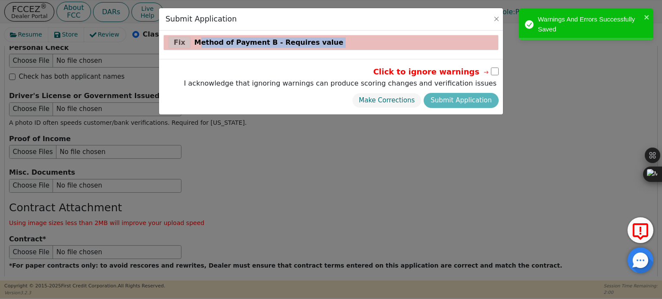
click at [218, 40] on span "Method of Payment B - Requires value" at bounding box center [268, 42] width 149 height 10
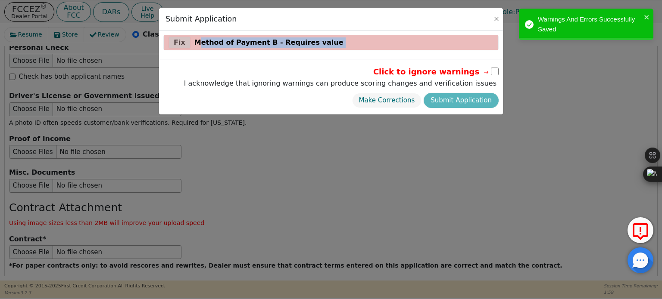
click at [218, 40] on span "Method of Payment B - Requires value" at bounding box center [268, 42] width 149 height 10
drag, startPoint x: 218, startPoint y: 40, endPoint x: 181, endPoint y: 44, distance: 37.3
click at [181, 44] on div "Fix Method of Payment B - Requires value" at bounding box center [331, 42] width 334 height 15
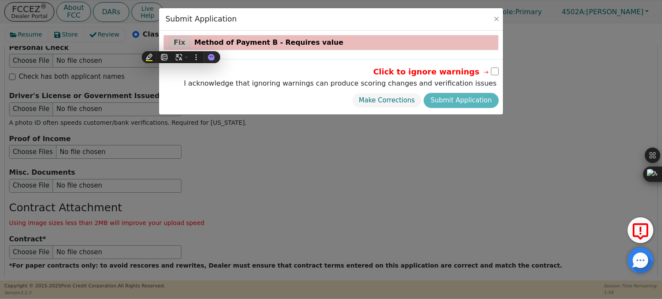
click at [181, 44] on div "Fix Method of Payment B - Requires value" at bounding box center [331, 42] width 334 height 15
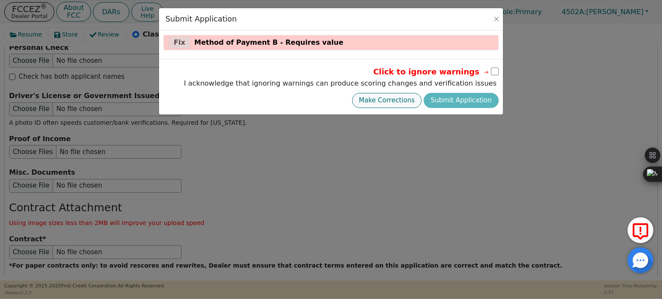
click at [401, 102] on button "Make Corrections" at bounding box center [387, 100] width 70 height 15
click at [401, 145] on div at bounding box center [331, 152] width 644 height 14
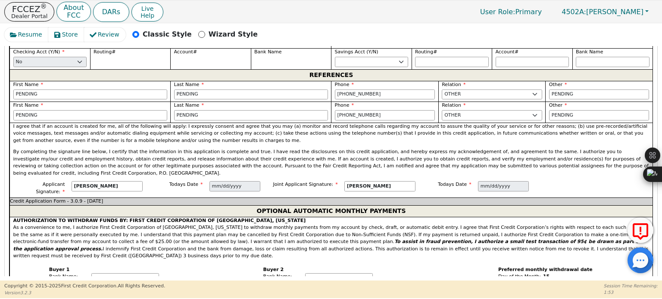
scroll to position [997, 0]
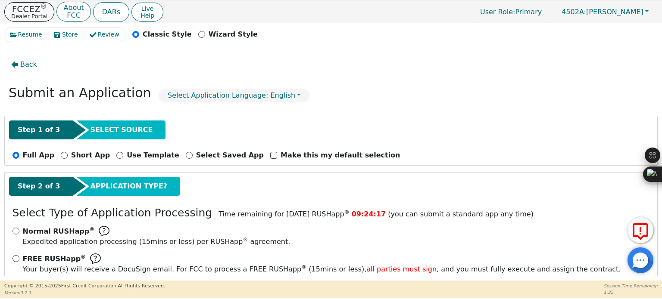
click at [40, 8] on sup "®" at bounding box center [43, 7] width 6 height 8
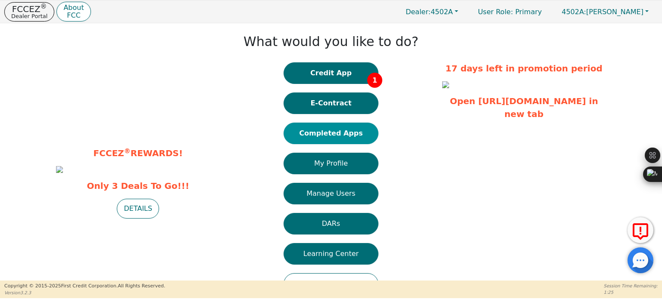
click at [332, 134] on button "Completed Apps" at bounding box center [330, 134] width 95 height 22
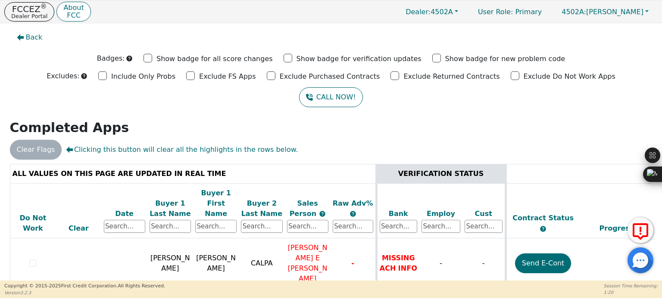
scroll to position [4, 0]
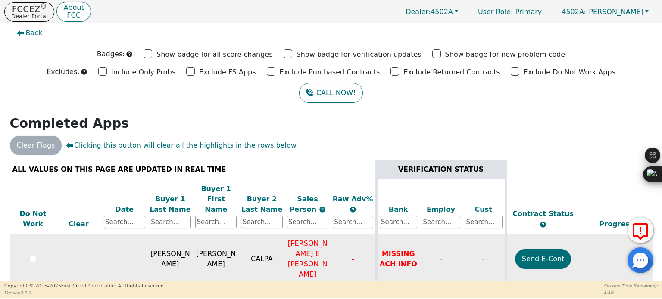
click at [392, 242] on td "MISSING ACH INFO" at bounding box center [397, 259] width 43 height 50
click at [396, 241] on td "MISSING ACH INFO" at bounding box center [397, 259] width 43 height 50
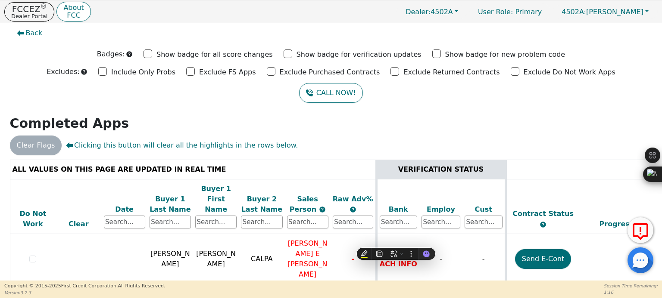
click at [483, 163] on th "VERIFICATION STATUS" at bounding box center [440, 169] width 129 height 19
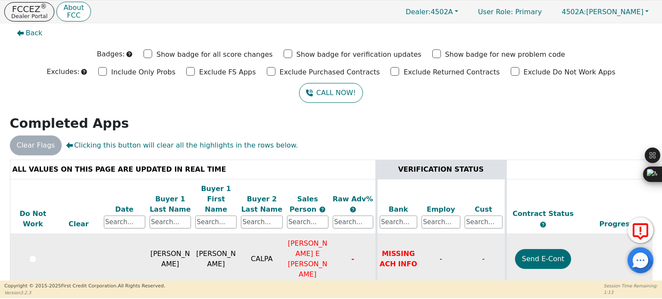
click at [307, 253] on span "BENJAMIN E IVAN GARCIA DELGADILLO" at bounding box center [308, 259] width 40 height 39
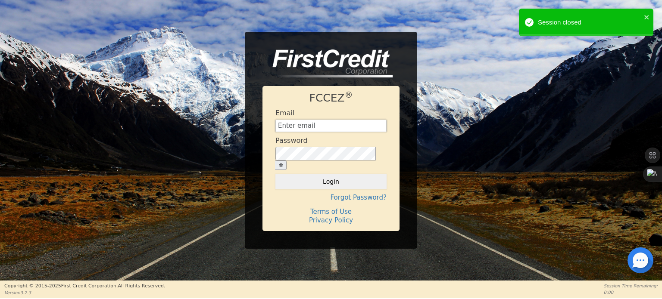
type input "[PERSON_NAME][EMAIL_ADDRESS][DOMAIN_NAME]"
